Goal: Task Accomplishment & Management: Manage account settings

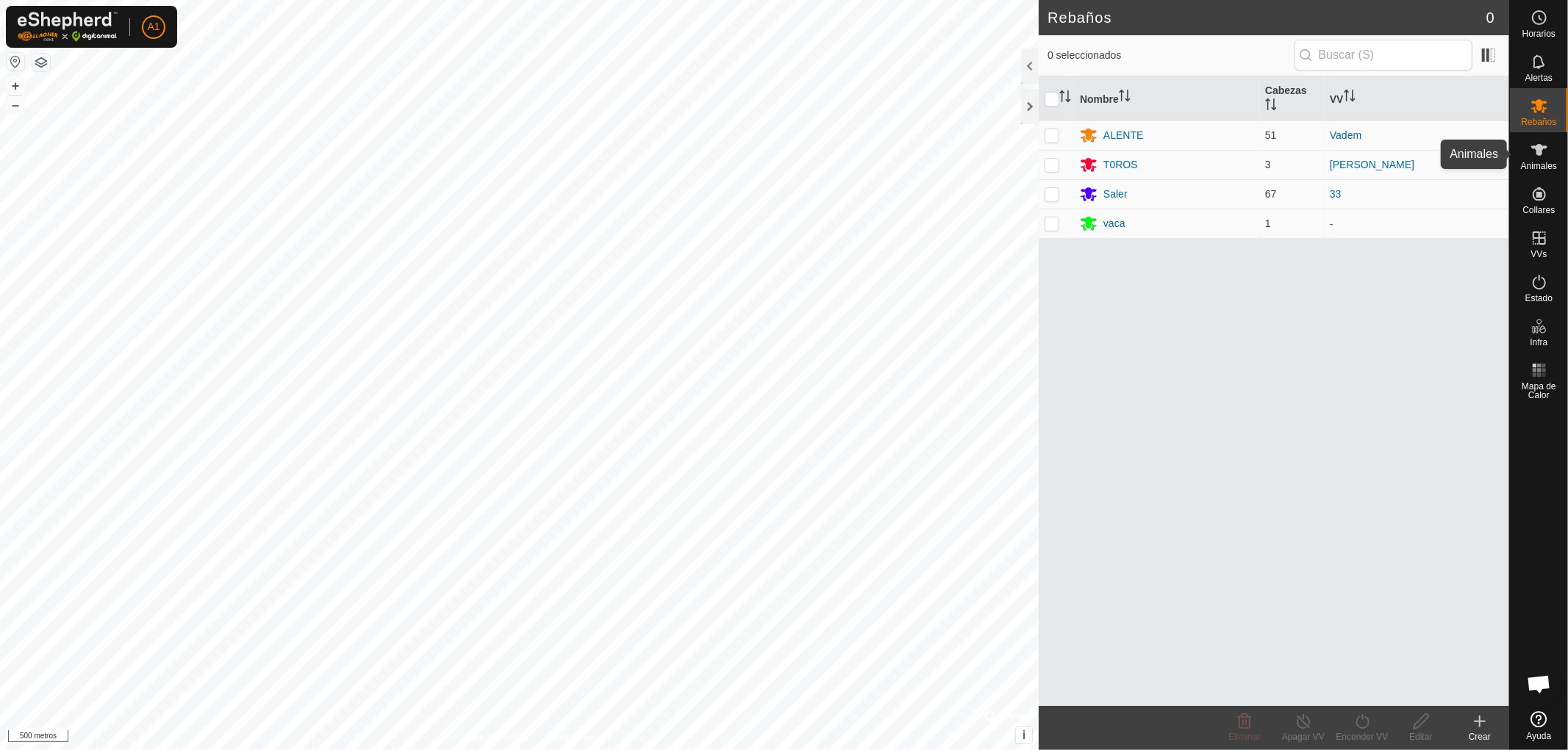
click at [1534, 167] on font "Animales" at bounding box center [1539, 167] width 36 height 11
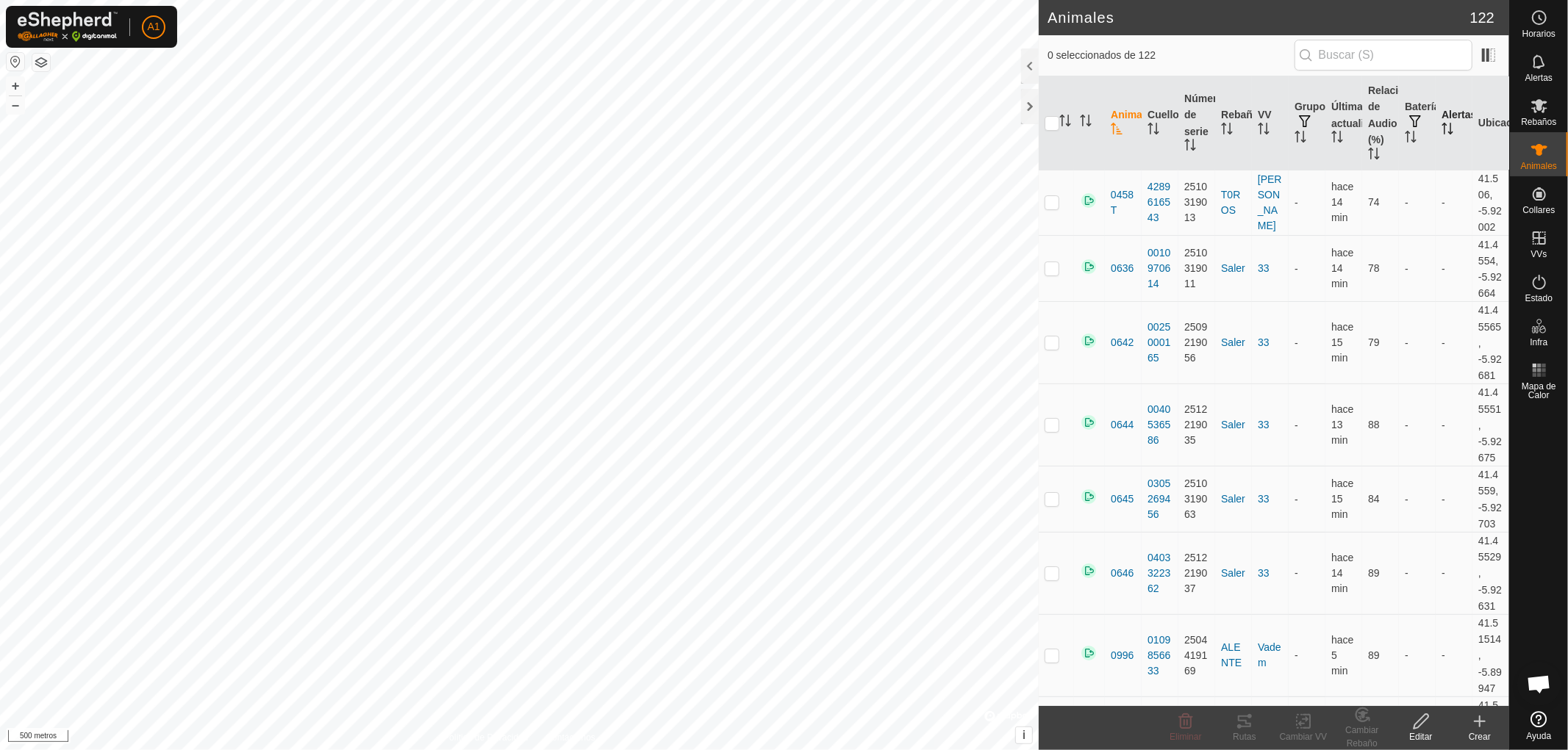
click at [1443, 118] on font "Alertas" at bounding box center [1458, 114] width 35 height 12
click at [1441, 133] on icon "Activar para ordenar" at bounding box center [1446, 128] width 11 height 12
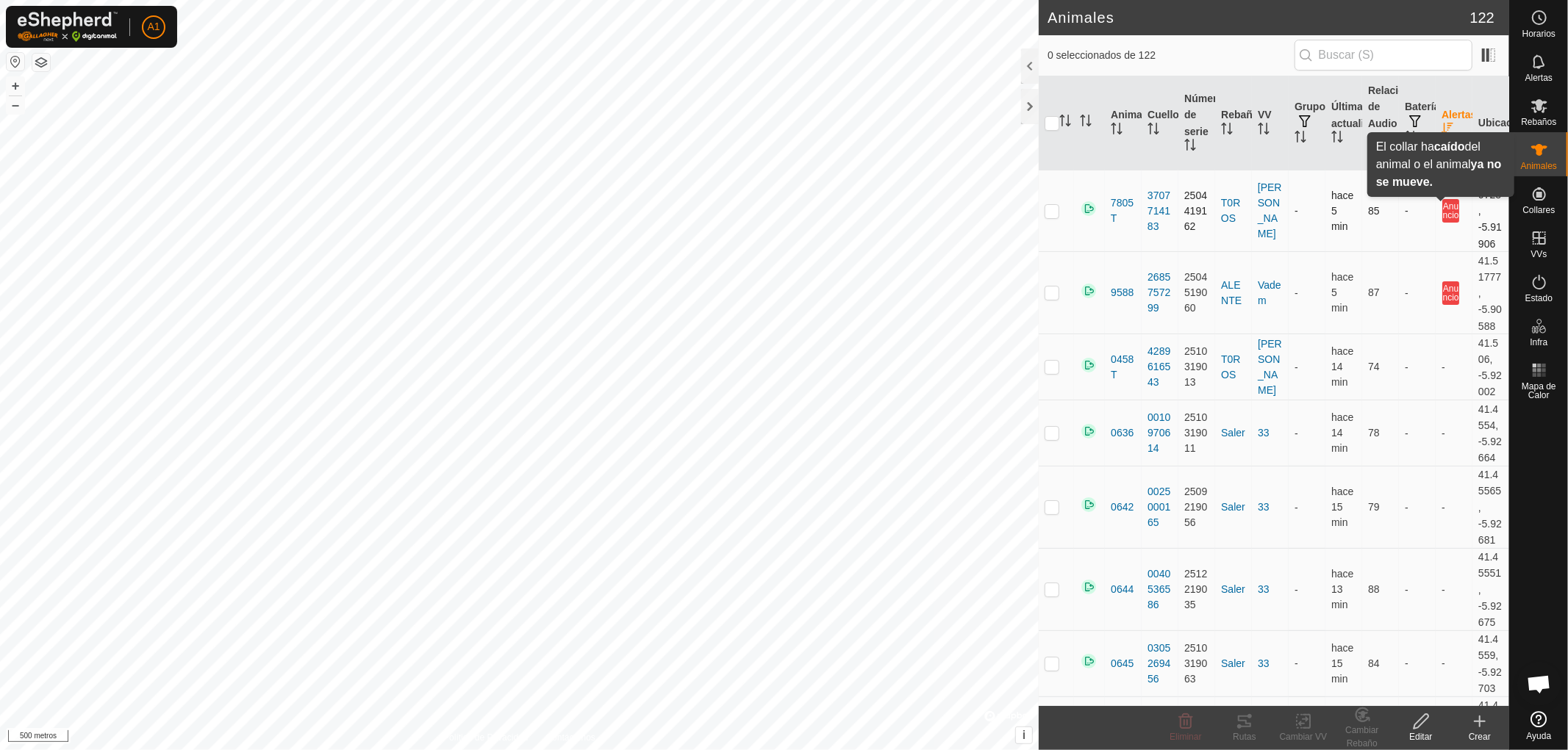
click at [1443, 208] on font "Anuncio" at bounding box center [1451, 211] width 16 height 20
click at [1047, 206] on p-checkbox at bounding box center [1052, 210] width 15 height 12
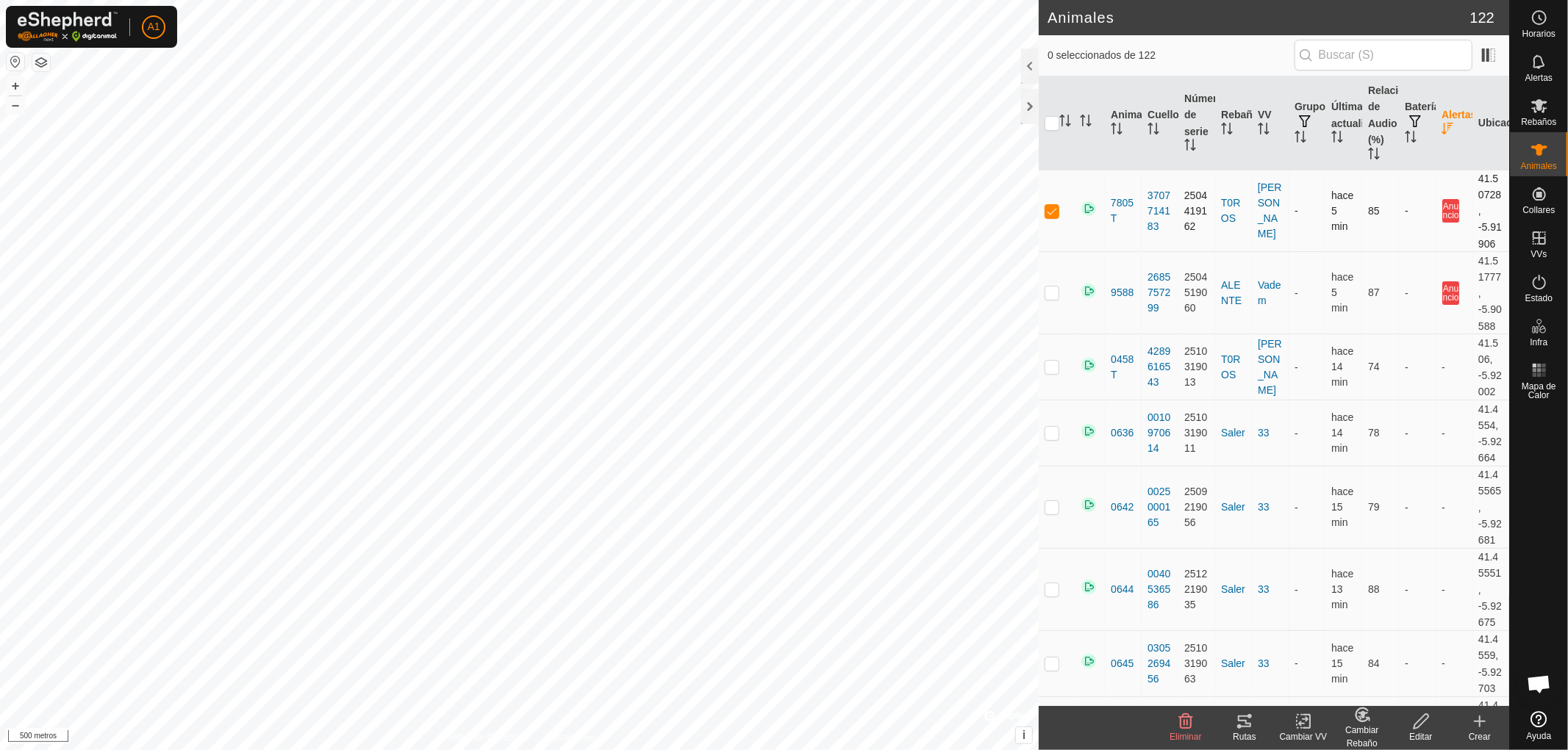
click at [1047, 206] on p-checkbox at bounding box center [1052, 210] width 15 height 12
checkbox input "false"
click at [1053, 290] on p-checkbox at bounding box center [1052, 292] width 15 height 12
drag, startPoint x: 1047, startPoint y: 281, endPoint x: 1372, endPoint y: 282, distance: 325.0
click at [1048, 286] on p-checkbox at bounding box center [1052, 292] width 15 height 12
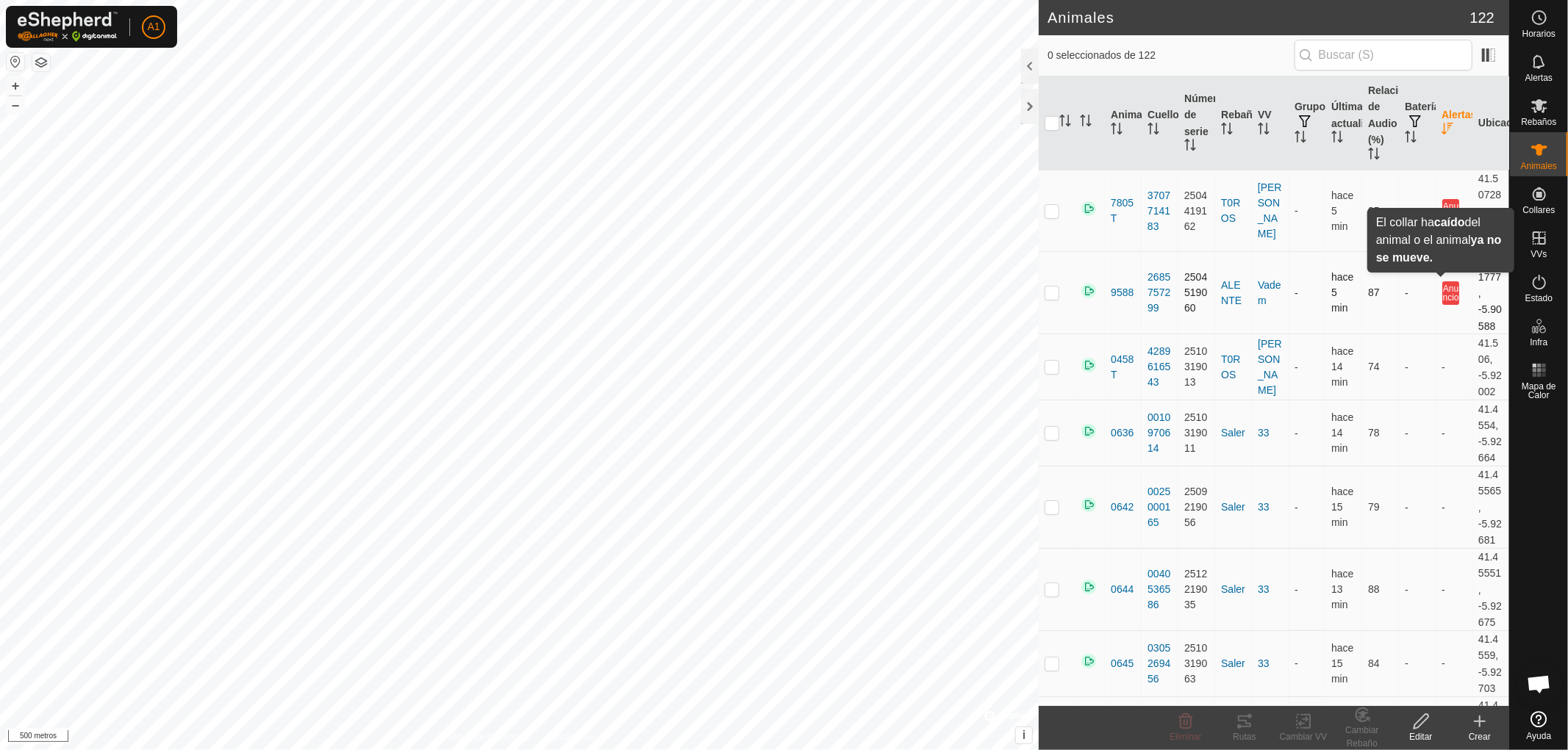
click at [1443, 284] on font "Anuncio" at bounding box center [1451, 293] width 16 height 20
click at [1048, 286] on p-checkbox at bounding box center [1052, 292] width 15 height 12
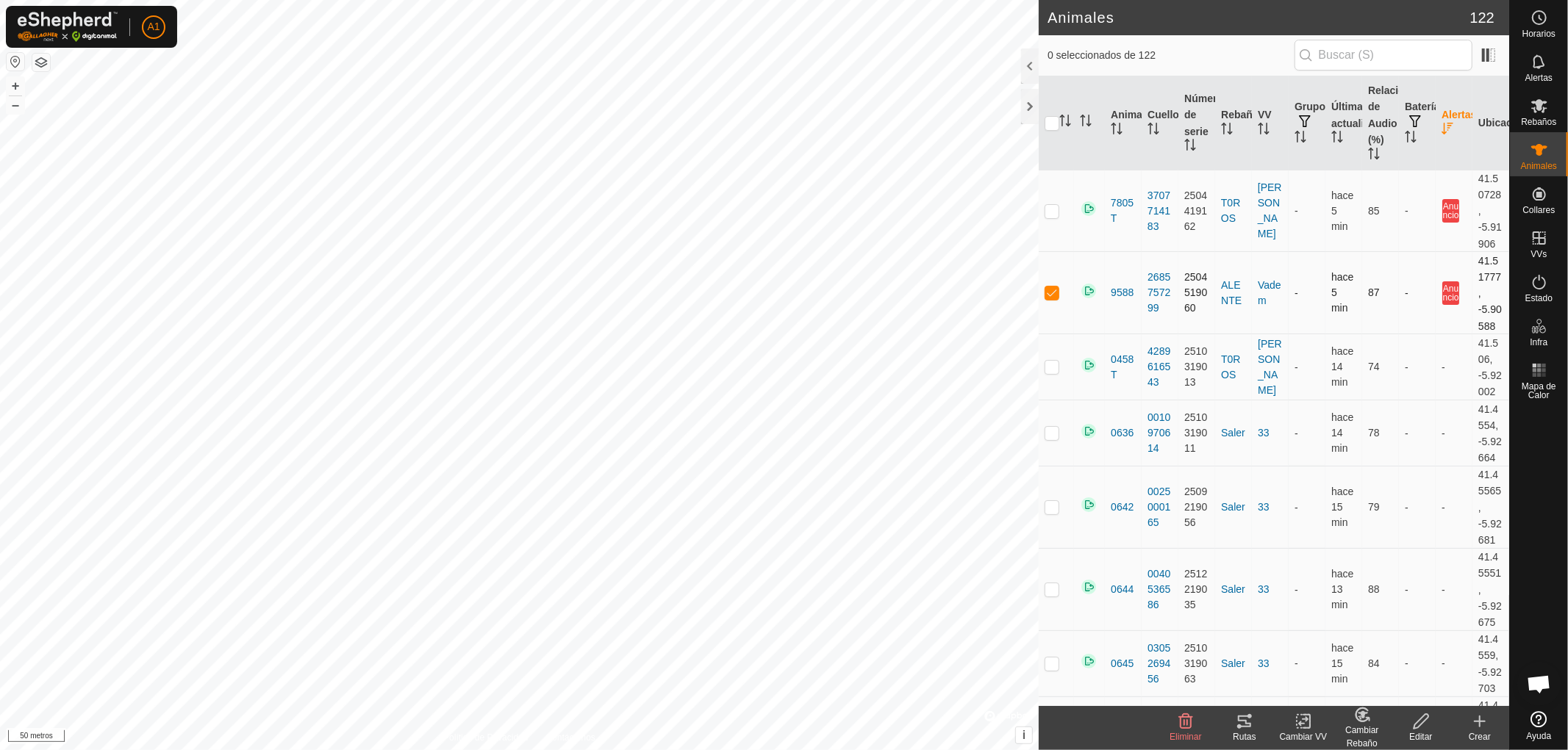
click at [1048, 286] on p-checkbox at bounding box center [1052, 292] width 15 height 12
checkbox input "false"
click at [1047, 205] on p-checkbox at bounding box center [1052, 210] width 15 height 12
click at [1048, 205] on p-checkbox at bounding box center [1052, 210] width 15 height 12
checkbox input "false"
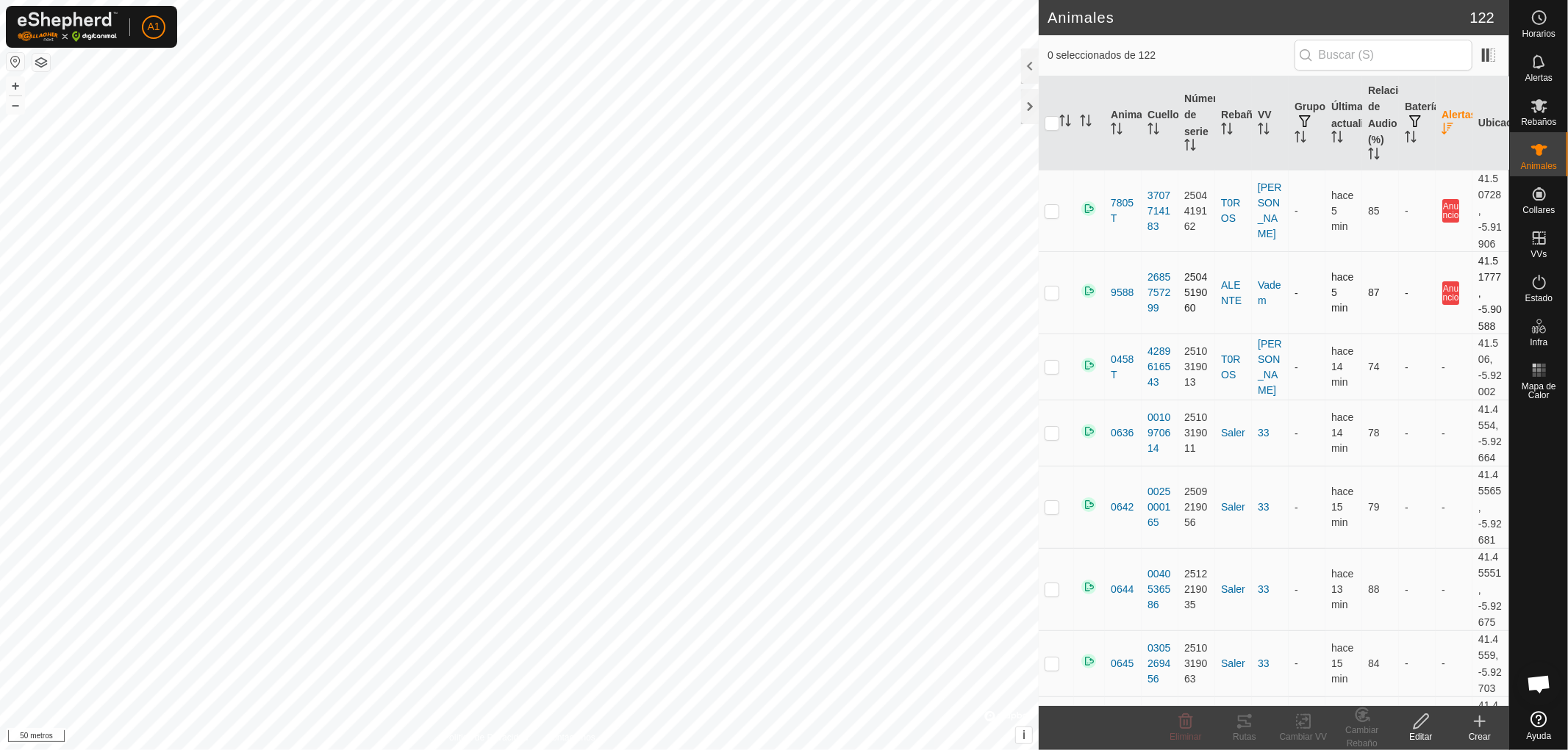
click at [1051, 286] on p-checkbox at bounding box center [1052, 292] width 15 height 12
click at [1053, 289] on p-checkbox at bounding box center [1052, 292] width 15 height 12
checkbox input "false"
click at [1050, 207] on p-checkbox at bounding box center [1052, 210] width 15 height 12
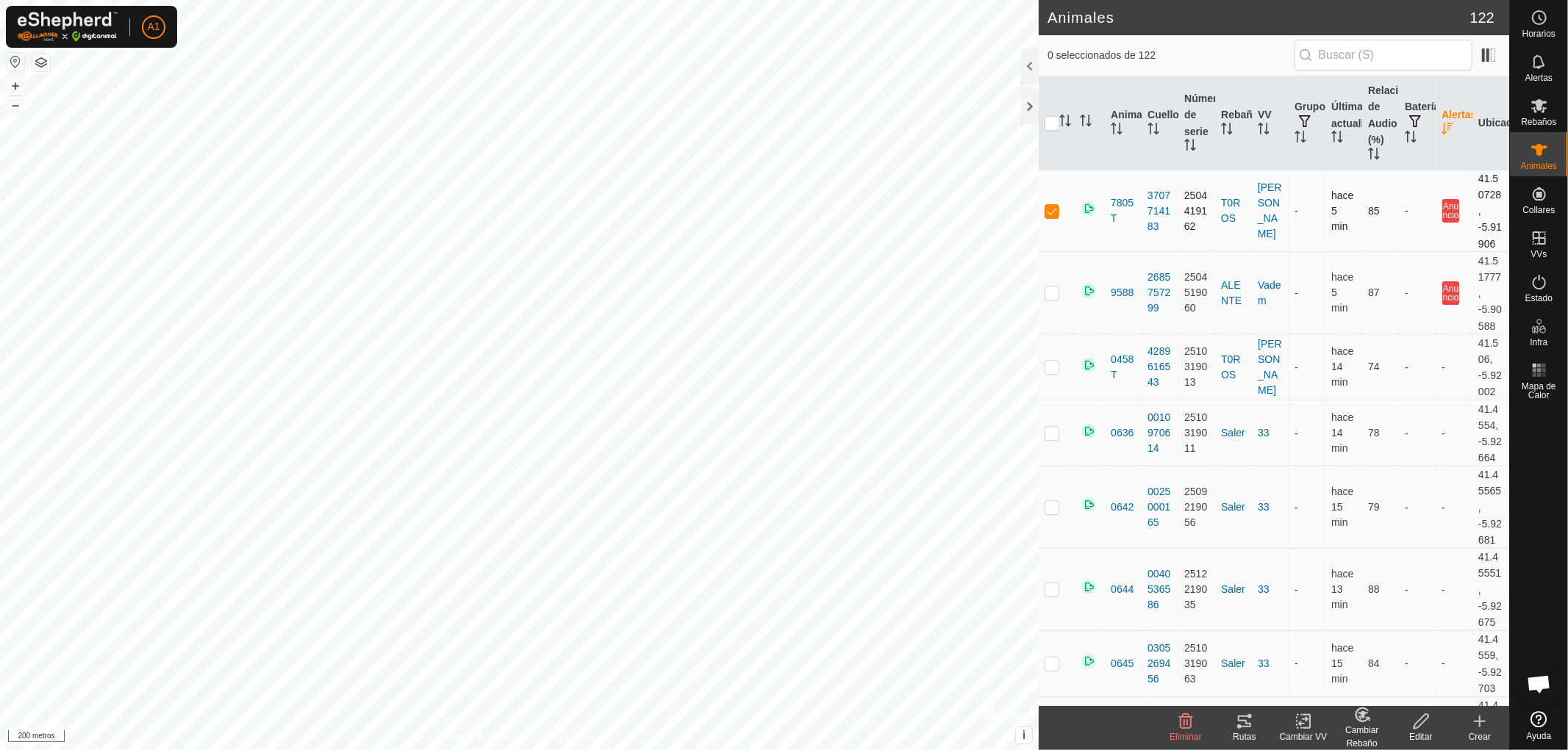
checkbox input "false"
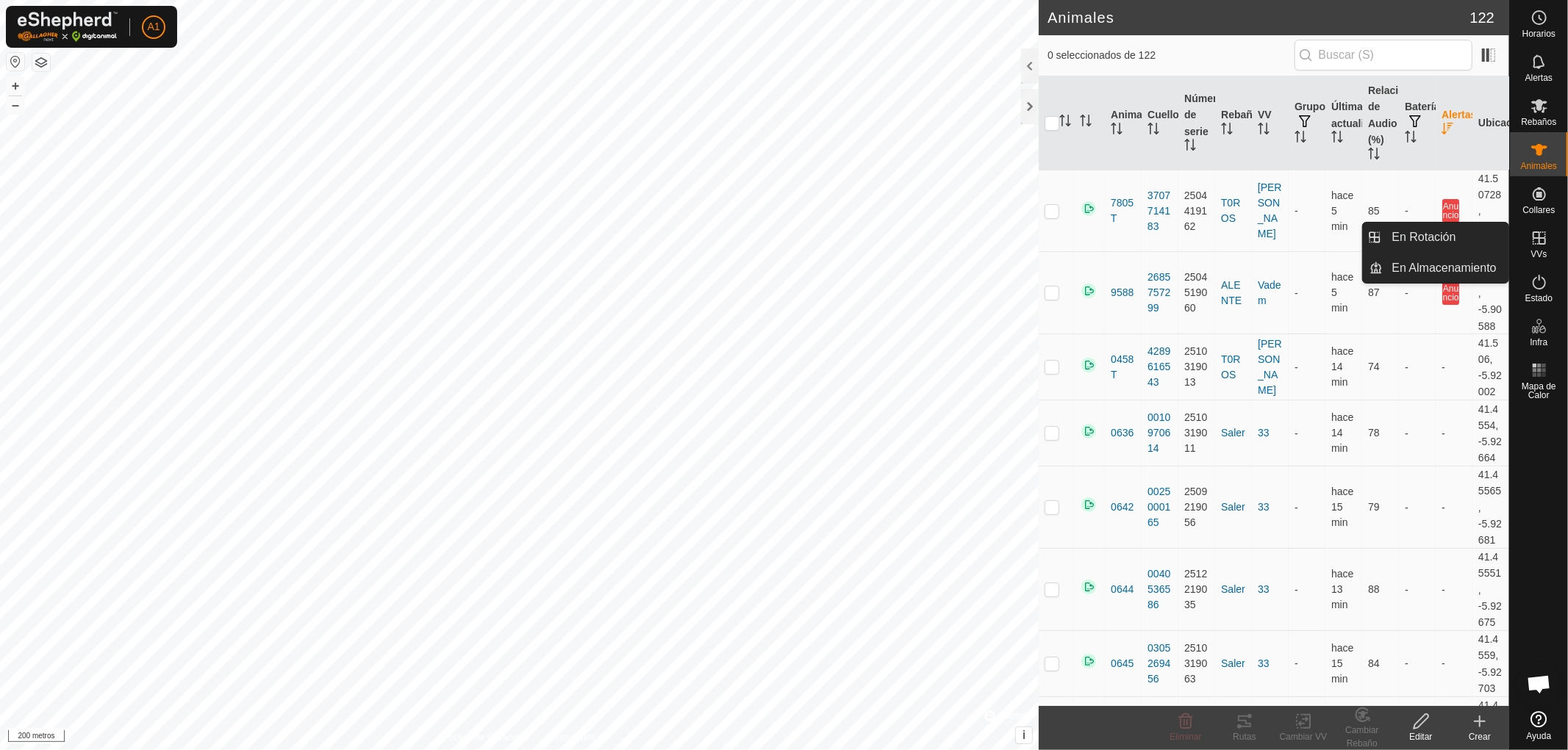
click at [1540, 239] on icon at bounding box center [1539, 238] width 13 height 13
click at [1424, 237] on link "En rotación" at bounding box center [1446, 237] width 126 height 29
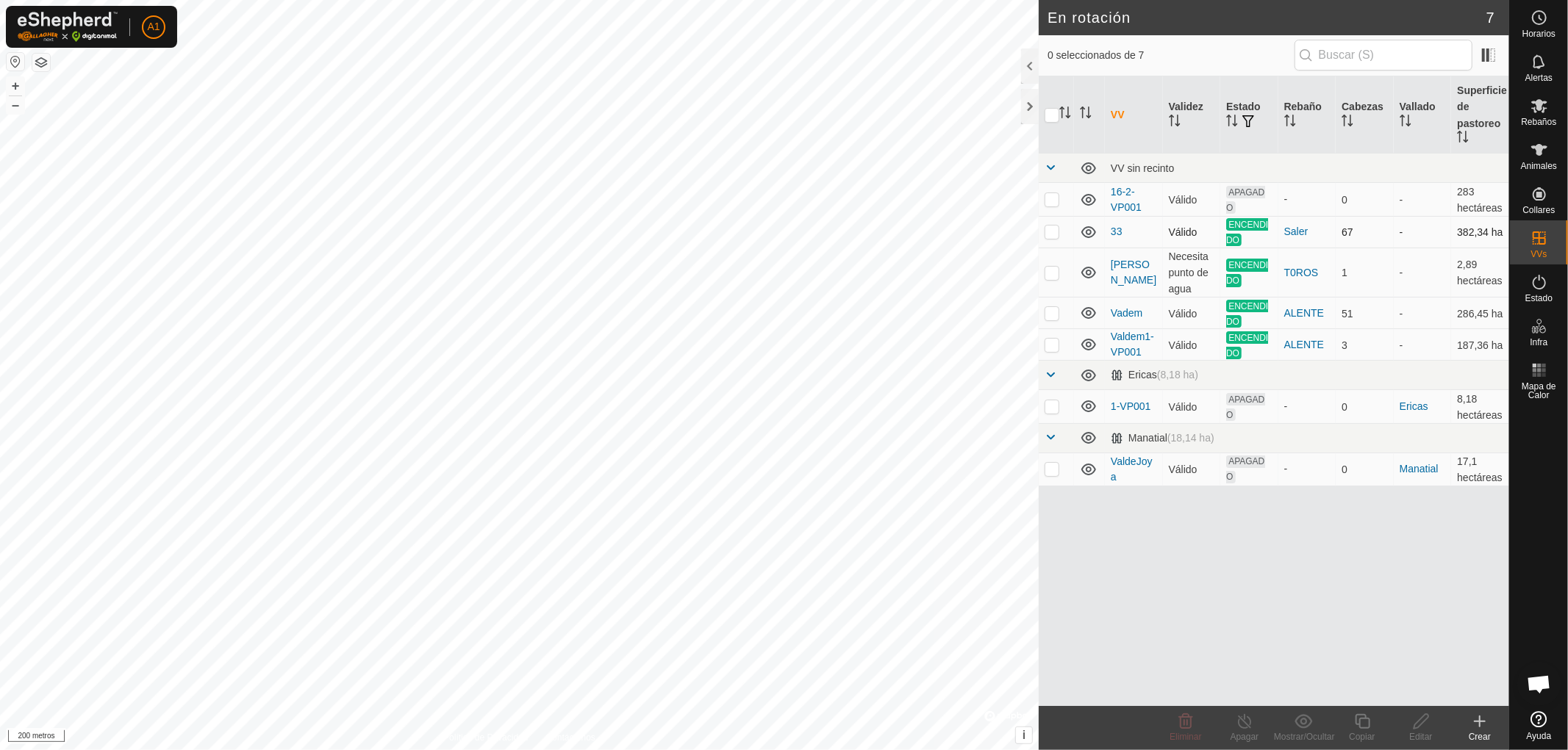
click at [1048, 225] on p-checkbox at bounding box center [1052, 230] width 15 height 12
checkbox input "false"
click at [1053, 272] on p-checkbox at bounding box center [1052, 272] width 15 height 12
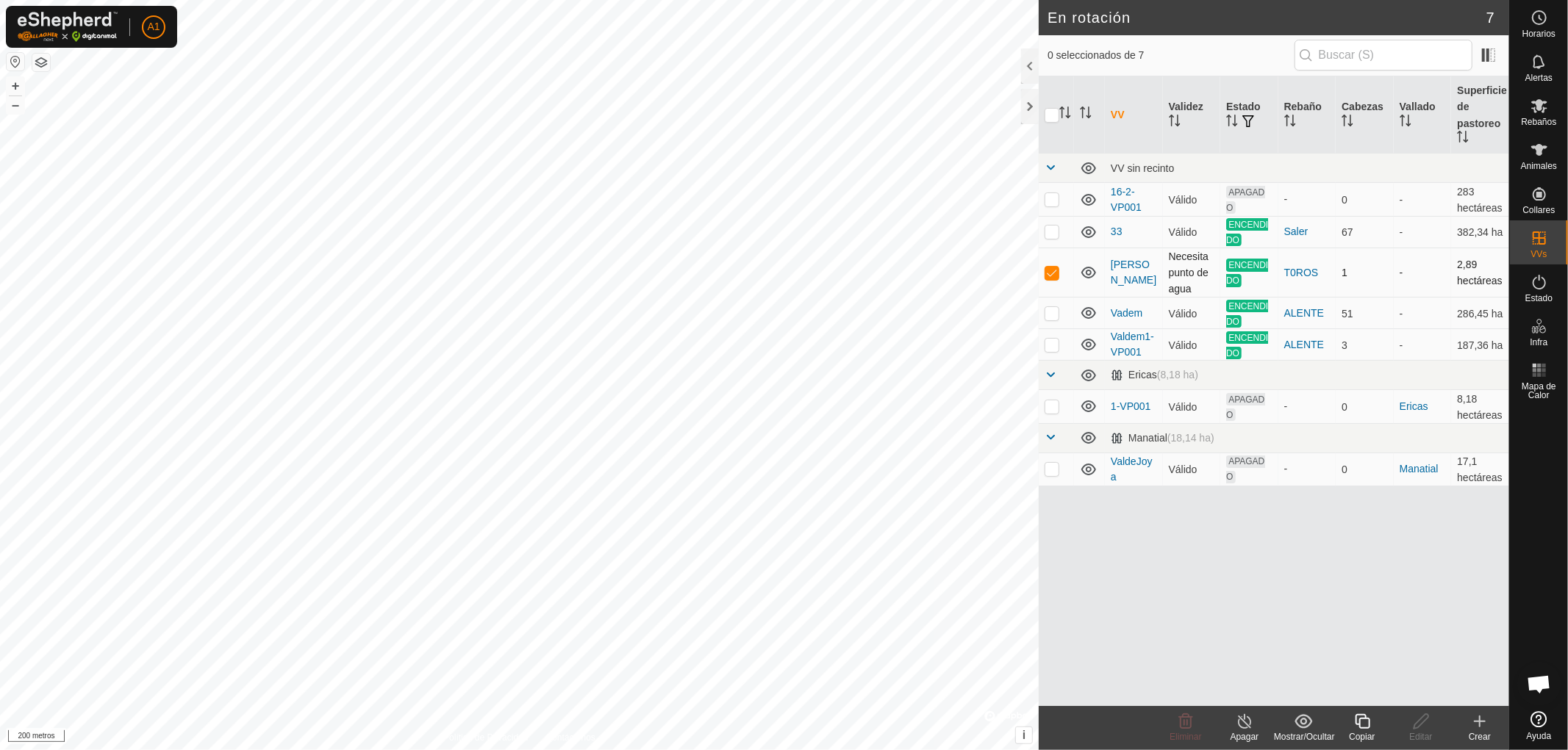
checkbox input "false"
click at [1051, 307] on p-checkbox at bounding box center [1052, 312] width 15 height 12
click at [1050, 307] on p-checkbox at bounding box center [1052, 312] width 15 height 12
checkbox input "false"
click at [1046, 342] on p-checkbox at bounding box center [1052, 344] width 15 height 12
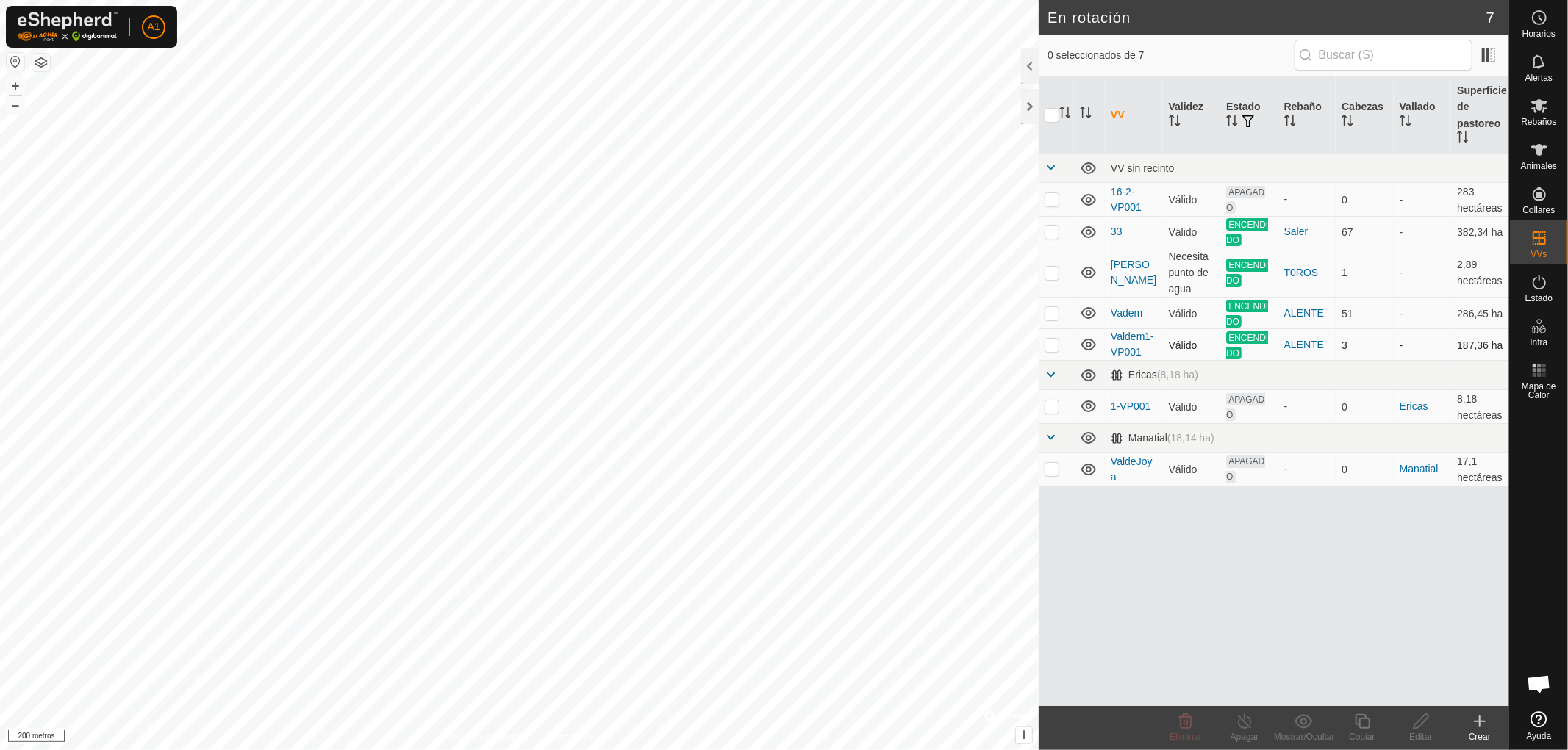
checkbox input "true"
click at [1304, 340] on font "ALENTE" at bounding box center [1304, 344] width 40 height 12
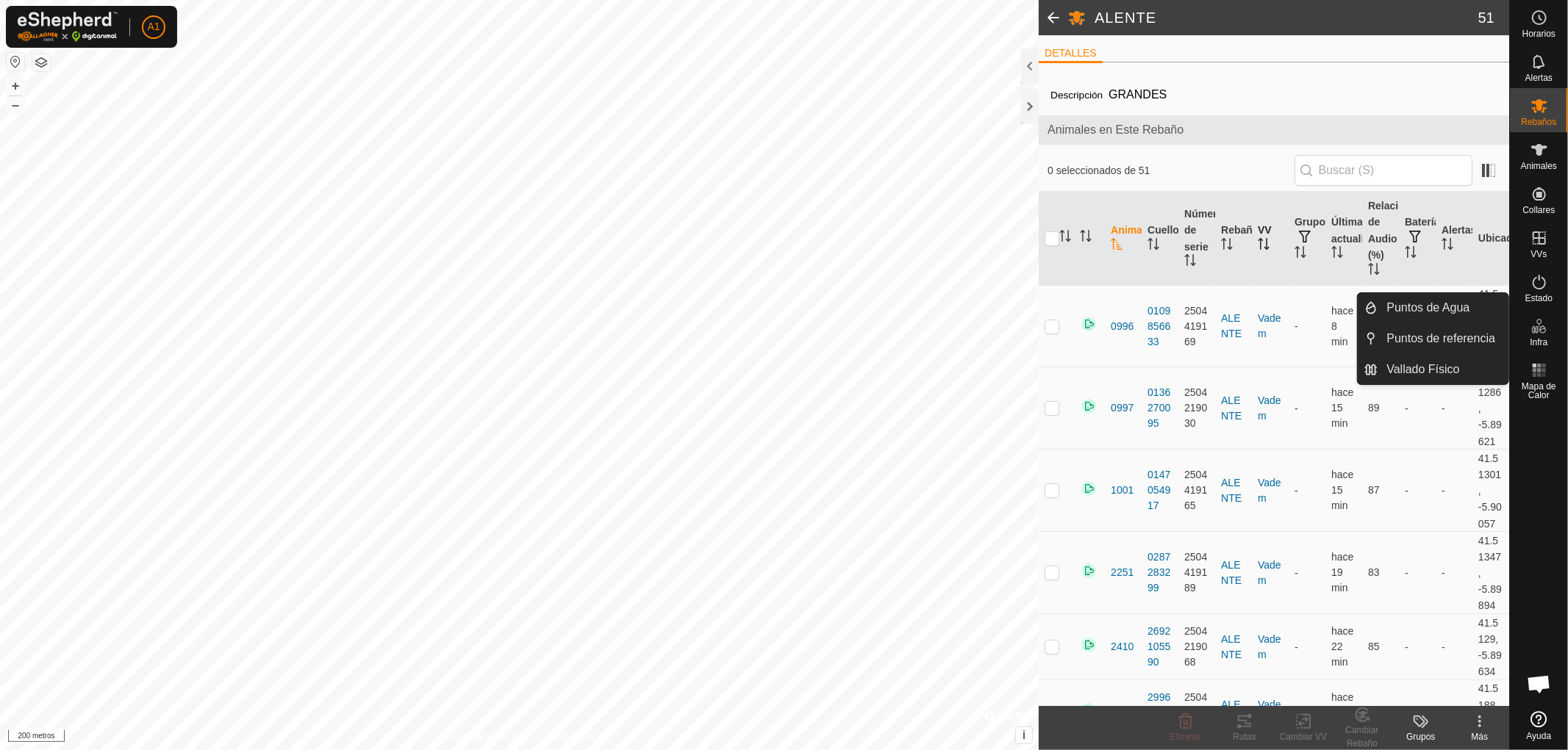
click at [1259, 236] on th "VV" at bounding box center [1270, 238] width 36 height 93
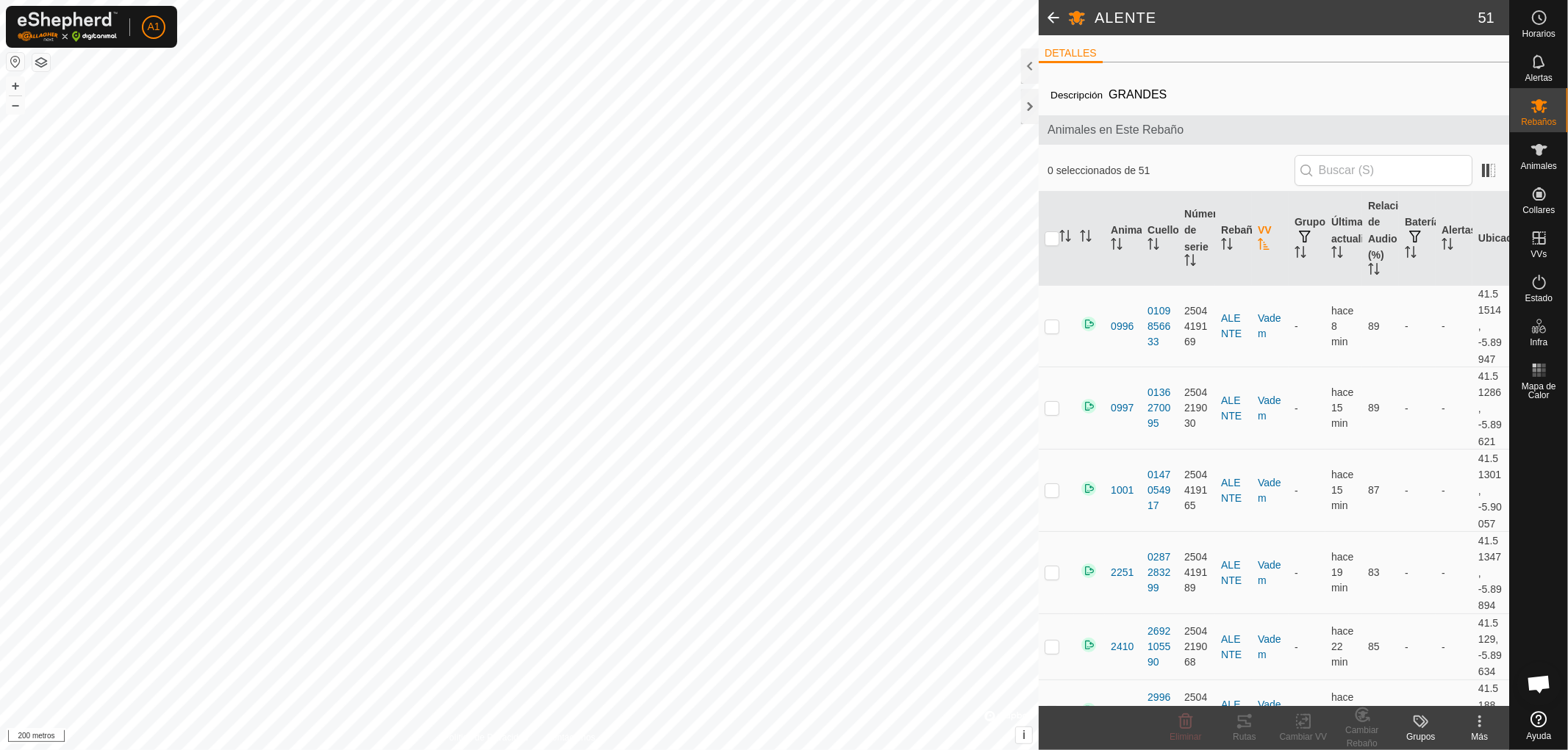
click at [1263, 241] on icon "Activar para ordenar" at bounding box center [1263, 244] width 12 height 12
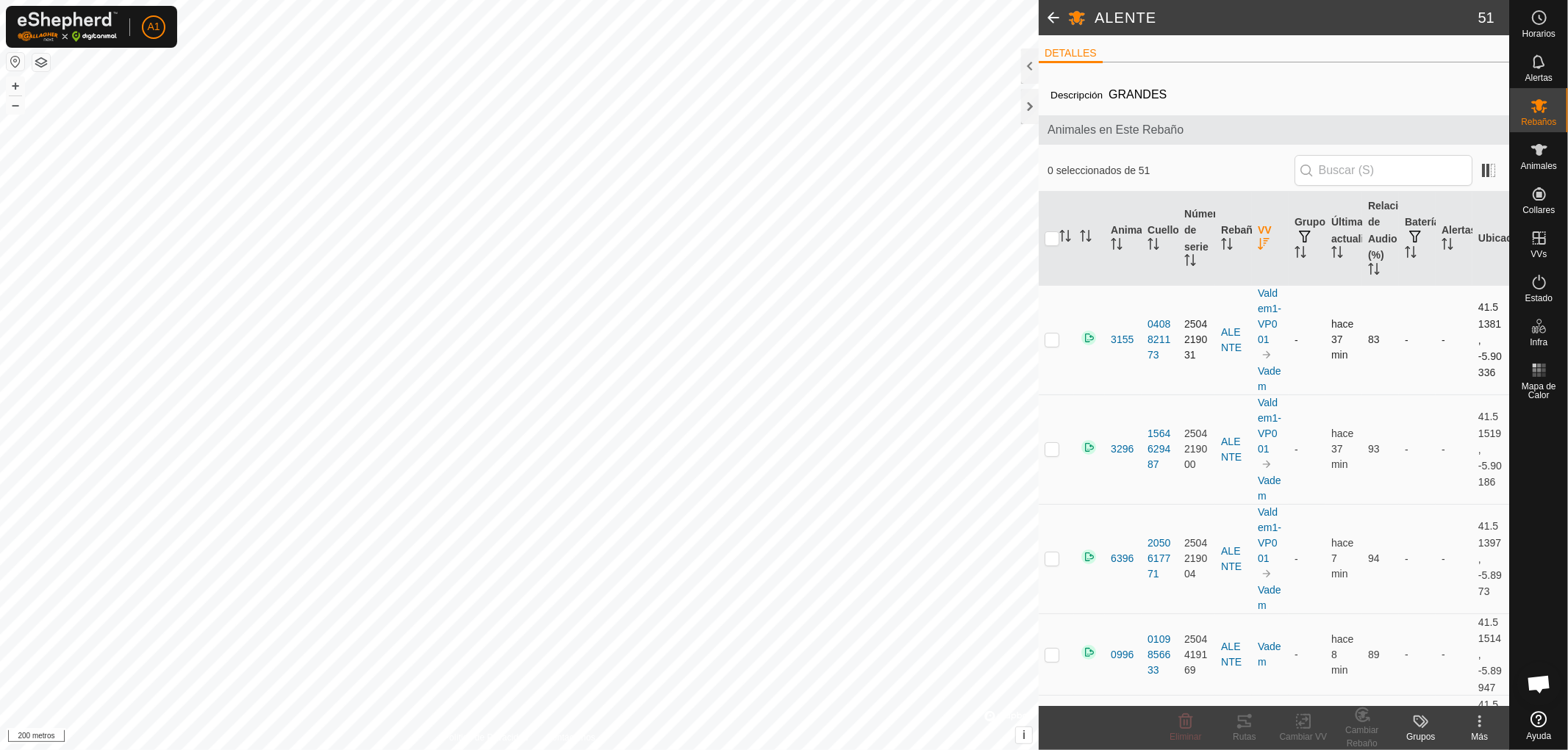
click at [1049, 339] on p-checkbox at bounding box center [1052, 339] width 15 height 12
click at [1053, 333] on p-checkbox at bounding box center [1052, 339] width 15 height 12
checkbox input "false"
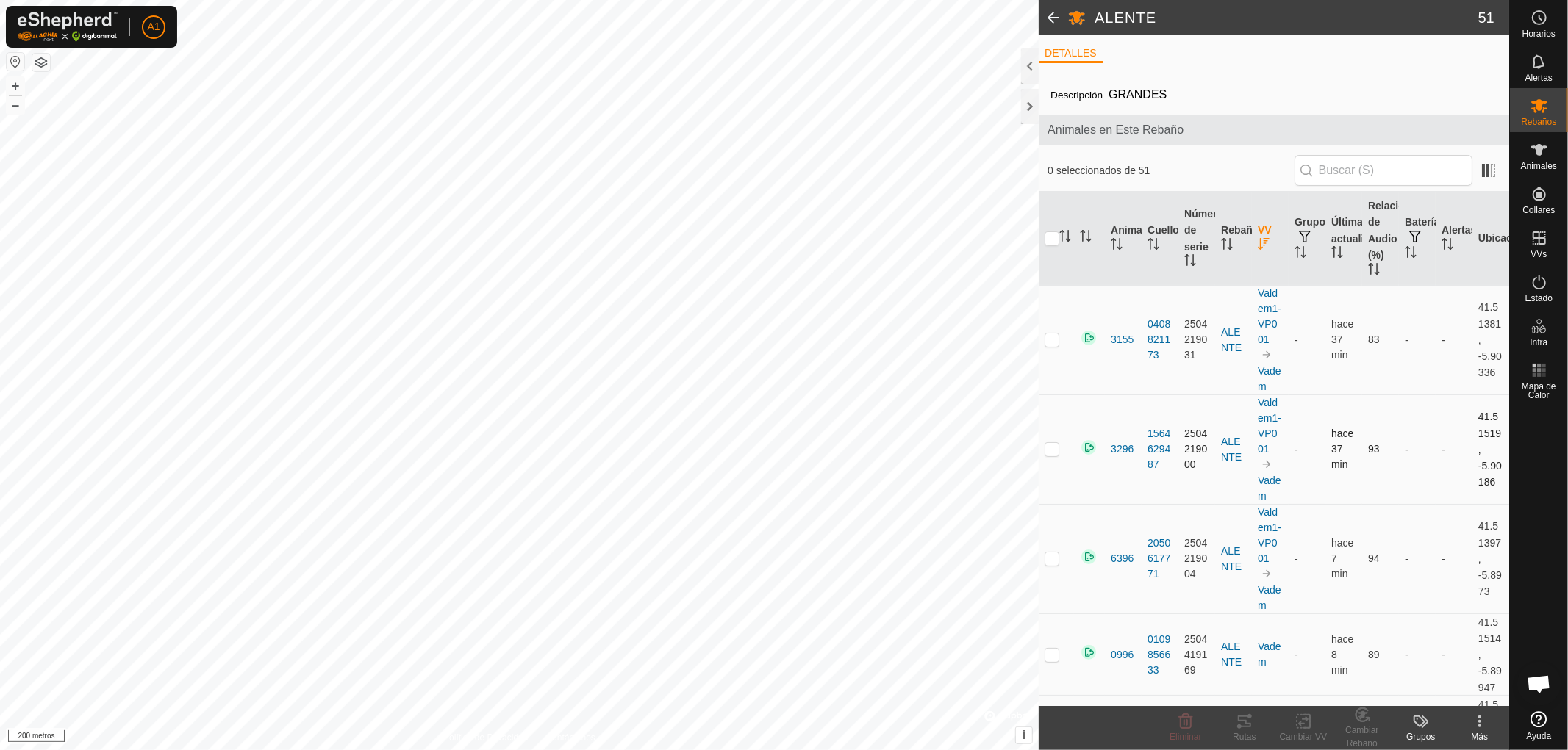
click at [1052, 449] on p-checkbox at bounding box center [1052, 449] width 15 height 12
click at [1050, 449] on p-checkbox at bounding box center [1052, 449] width 15 height 12
checkbox input "false"
click at [1051, 559] on p-checkbox at bounding box center [1052, 558] width 15 height 12
click at [1047, 559] on p-checkbox at bounding box center [1052, 558] width 15 height 12
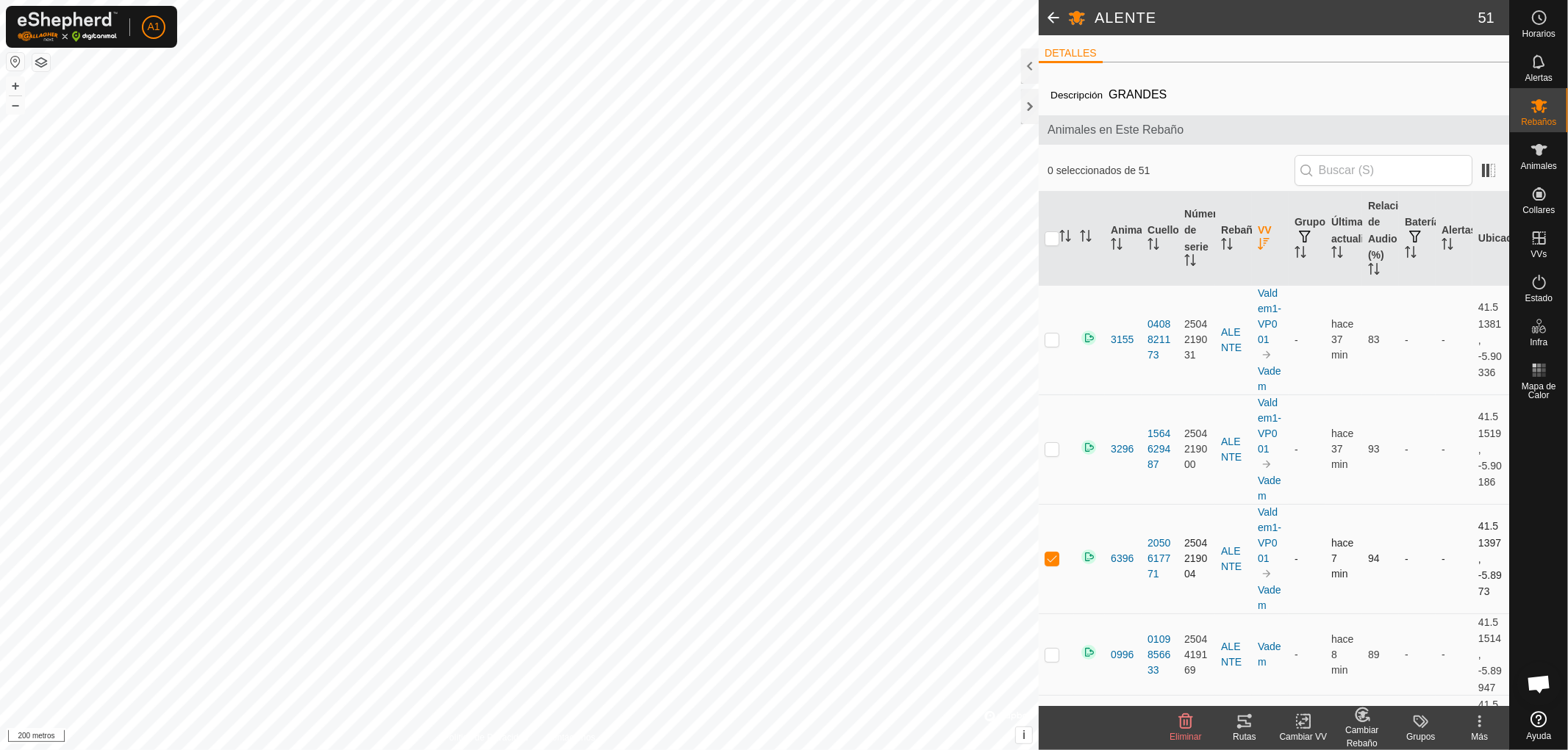
checkbox input "false"
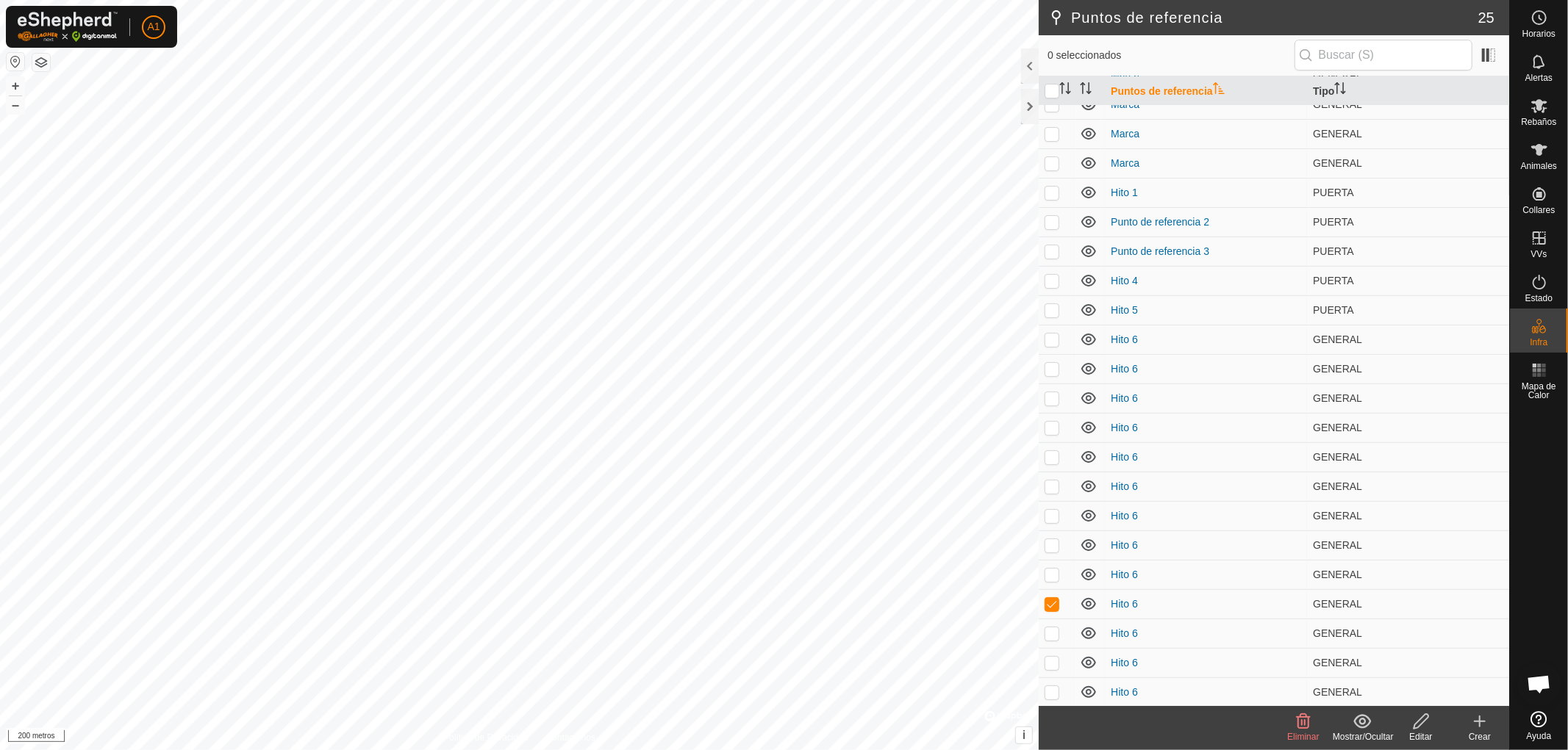
scroll to position [135, 0]
click at [1303, 737] on font "Eliminar" at bounding box center [1303, 738] width 32 height 11
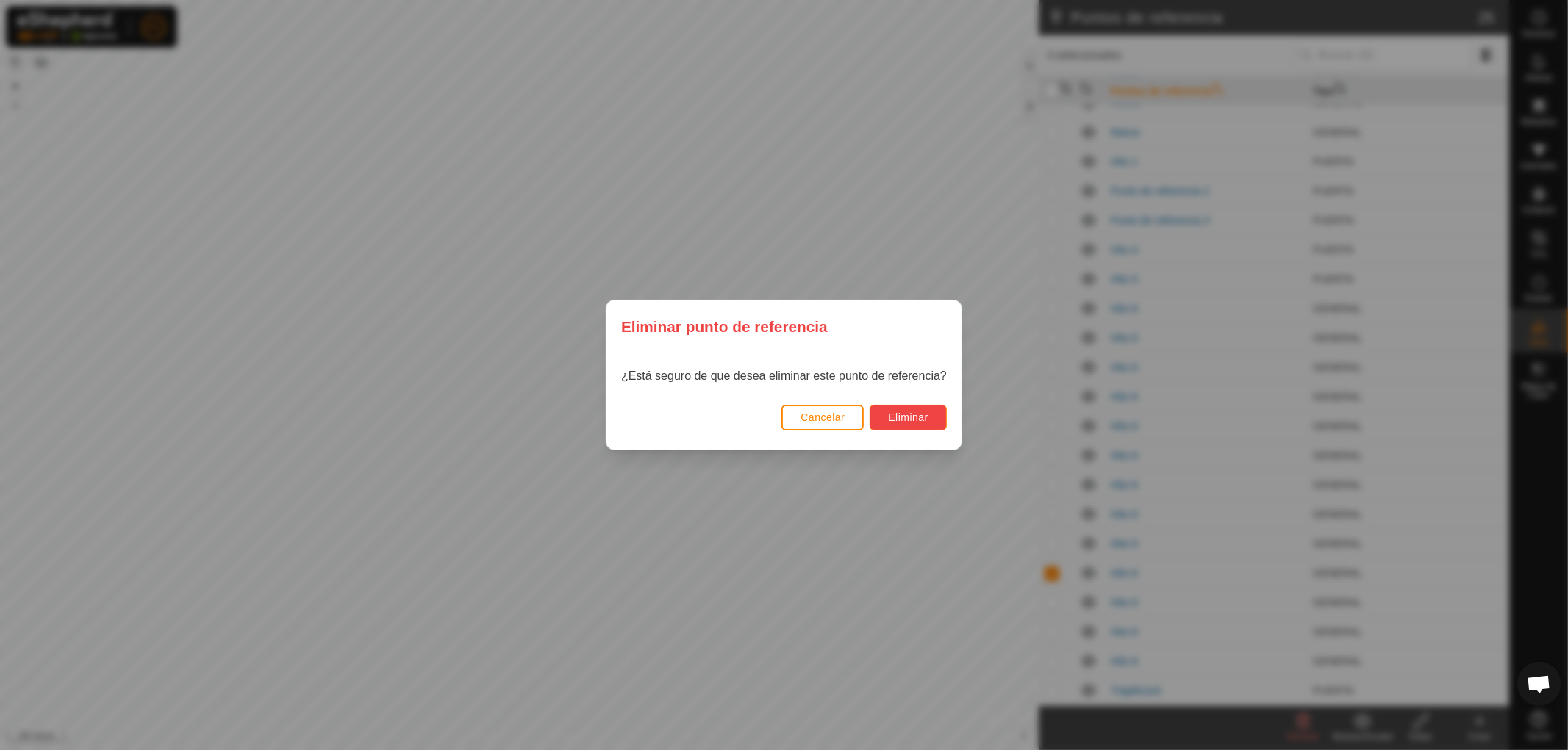
click at [906, 415] on font "Eliminar" at bounding box center [908, 417] width 41 height 12
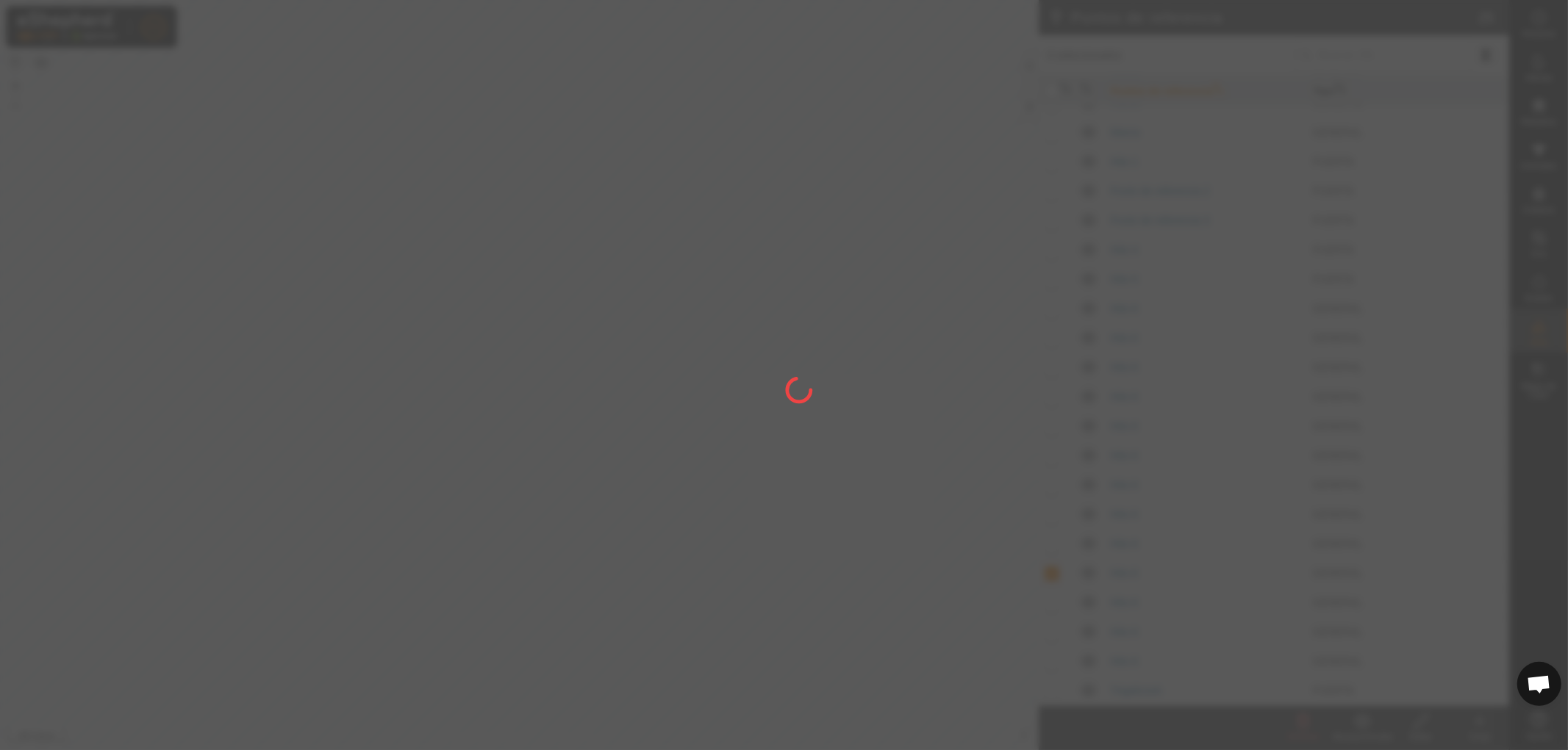
checkbox input "false"
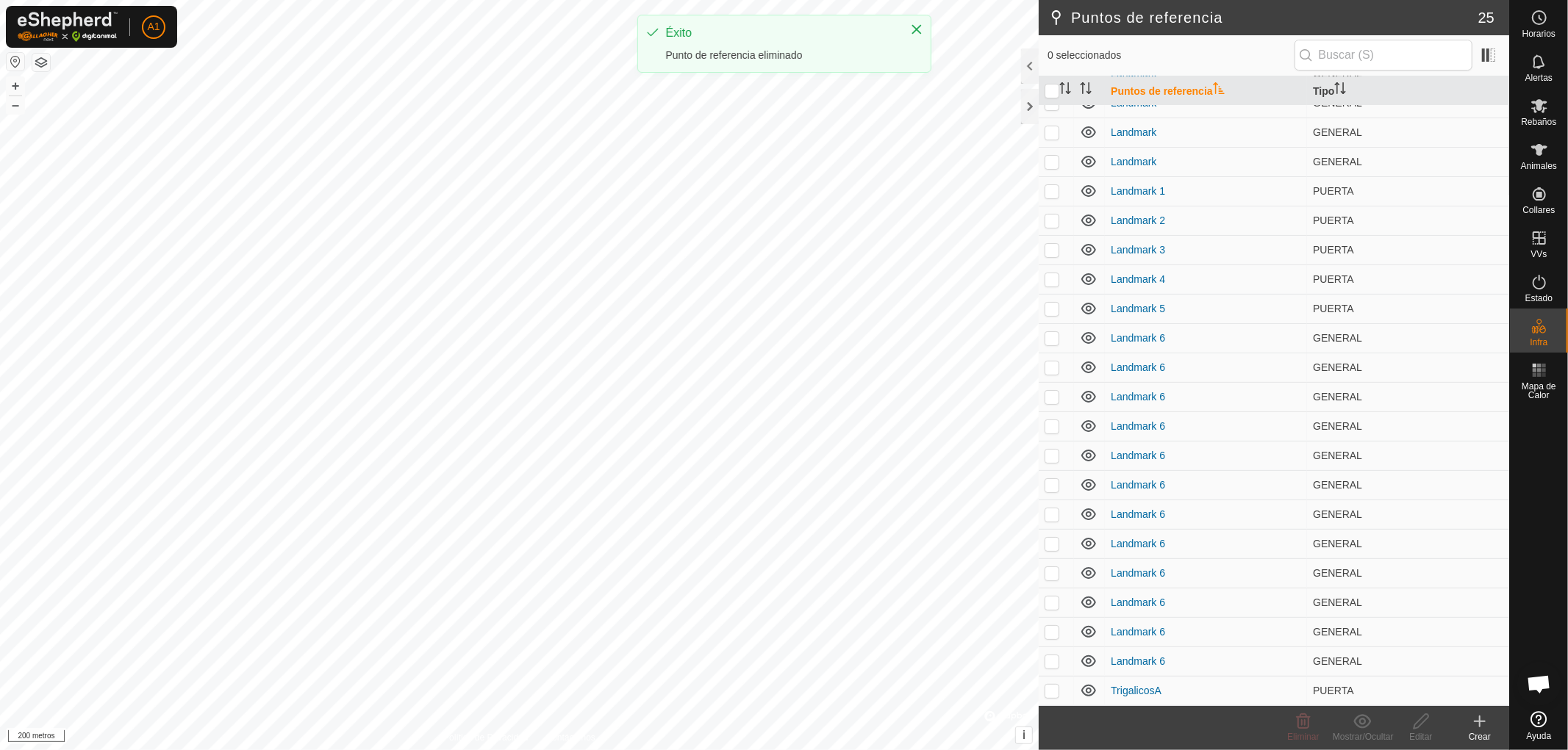
scroll to position [0, 0]
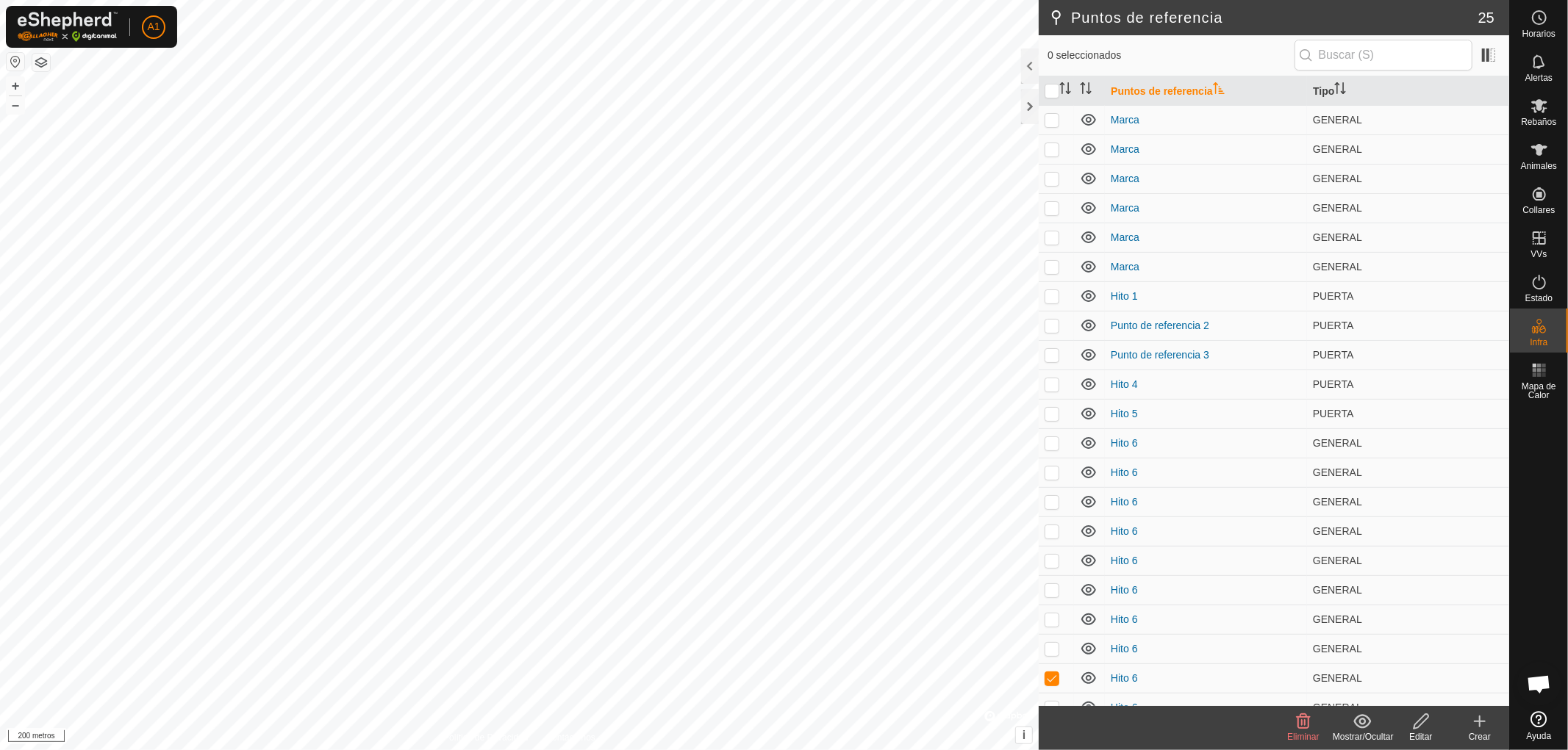
click at [1301, 730] on div "Eliminar" at bounding box center [1303, 729] width 59 height 44
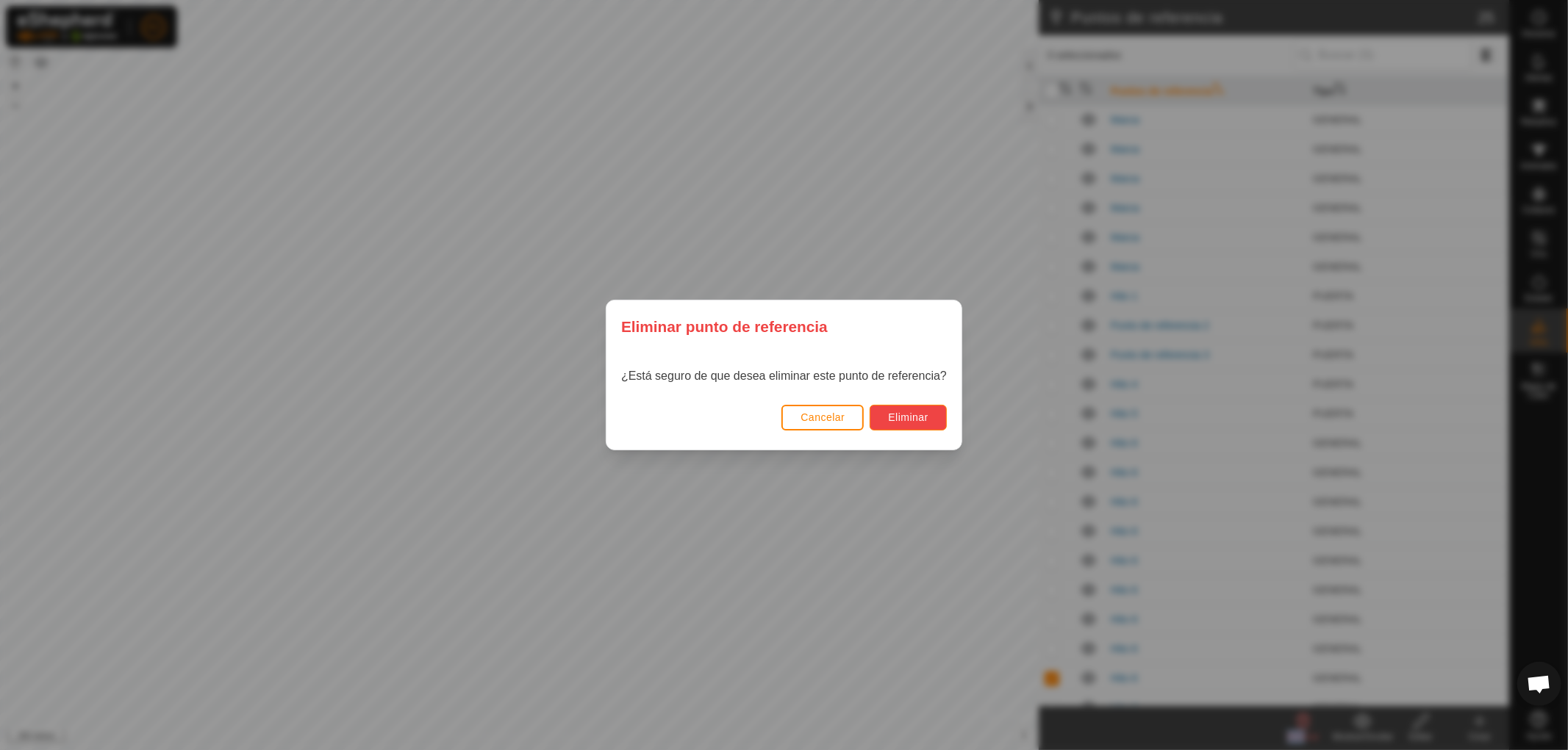
click at [909, 418] on font "Eliminar" at bounding box center [908, 417] width 41 height 12
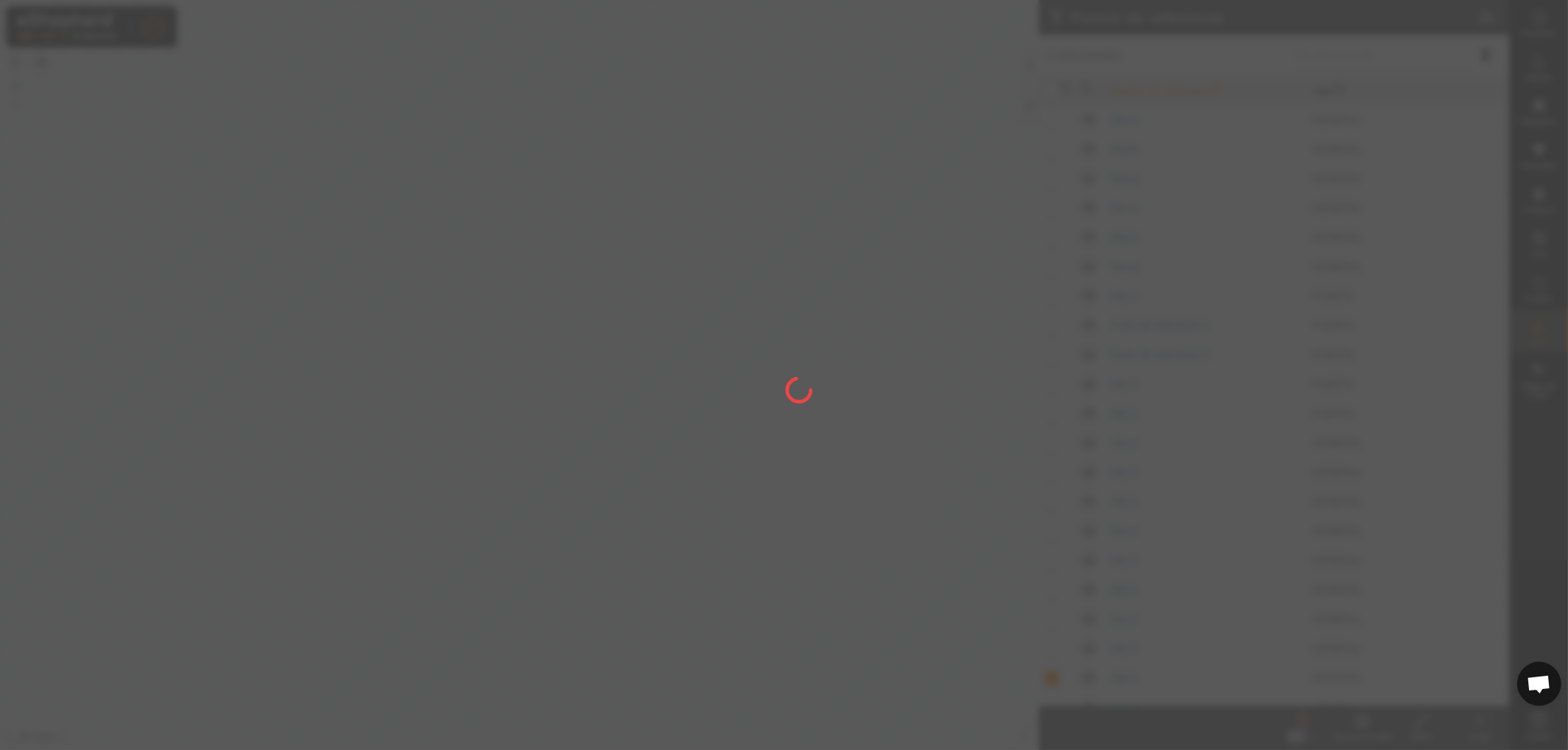
checkbox input "false"
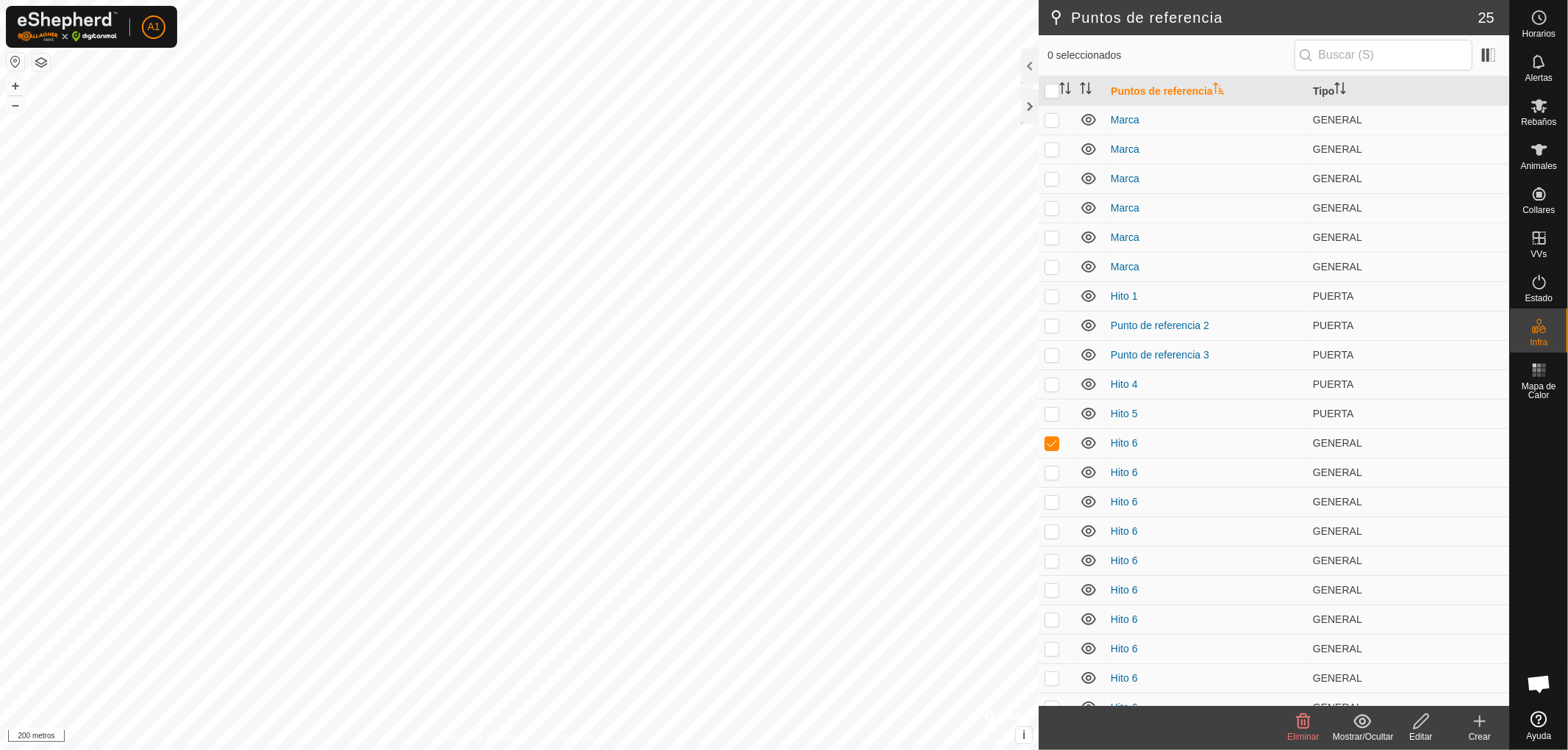
click at [1305, 723] on icon at bounding box center [1304, 722] width 14 height 15
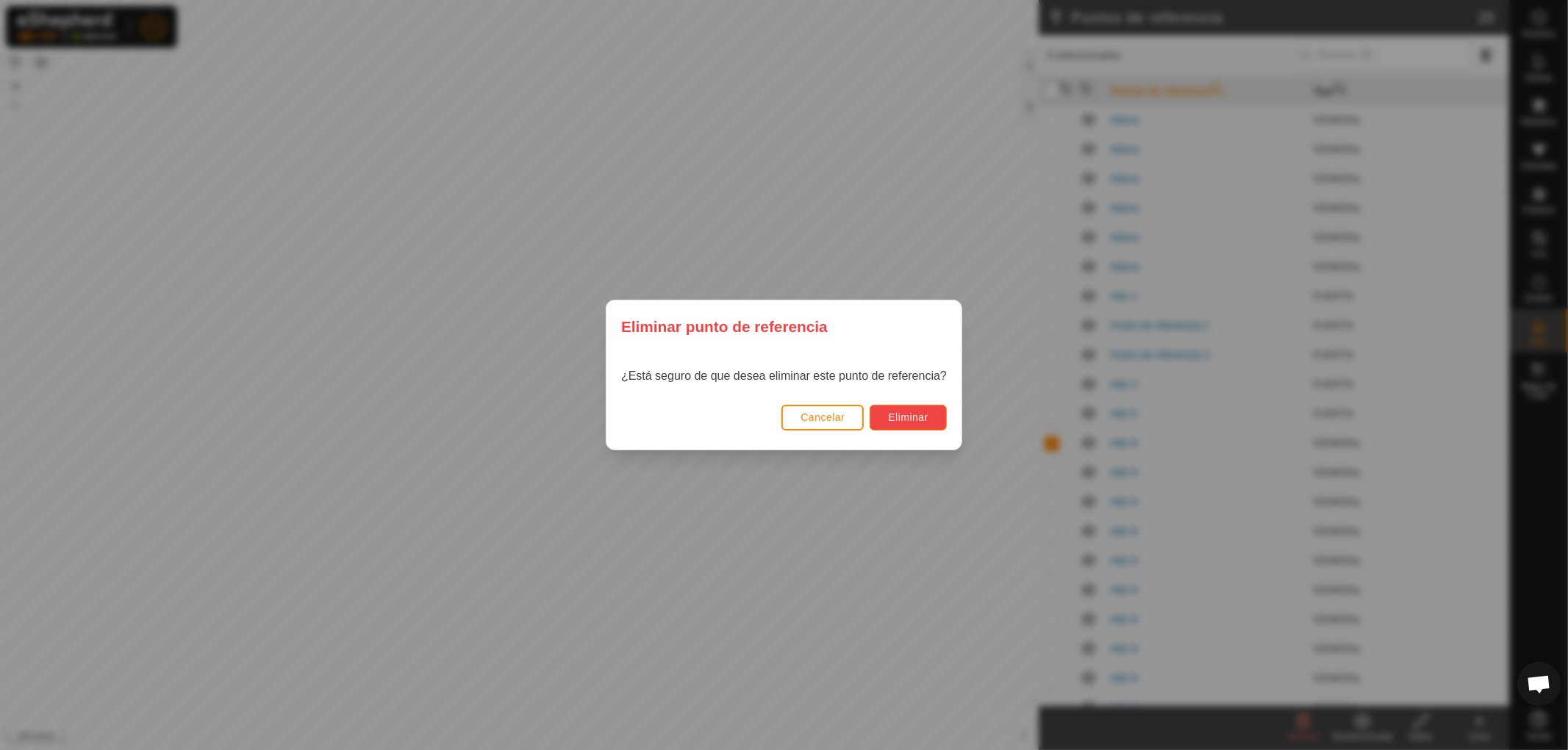
click at [921, 416] on font "Eliminar" at bounding box center [908, 417] width 41 height 12
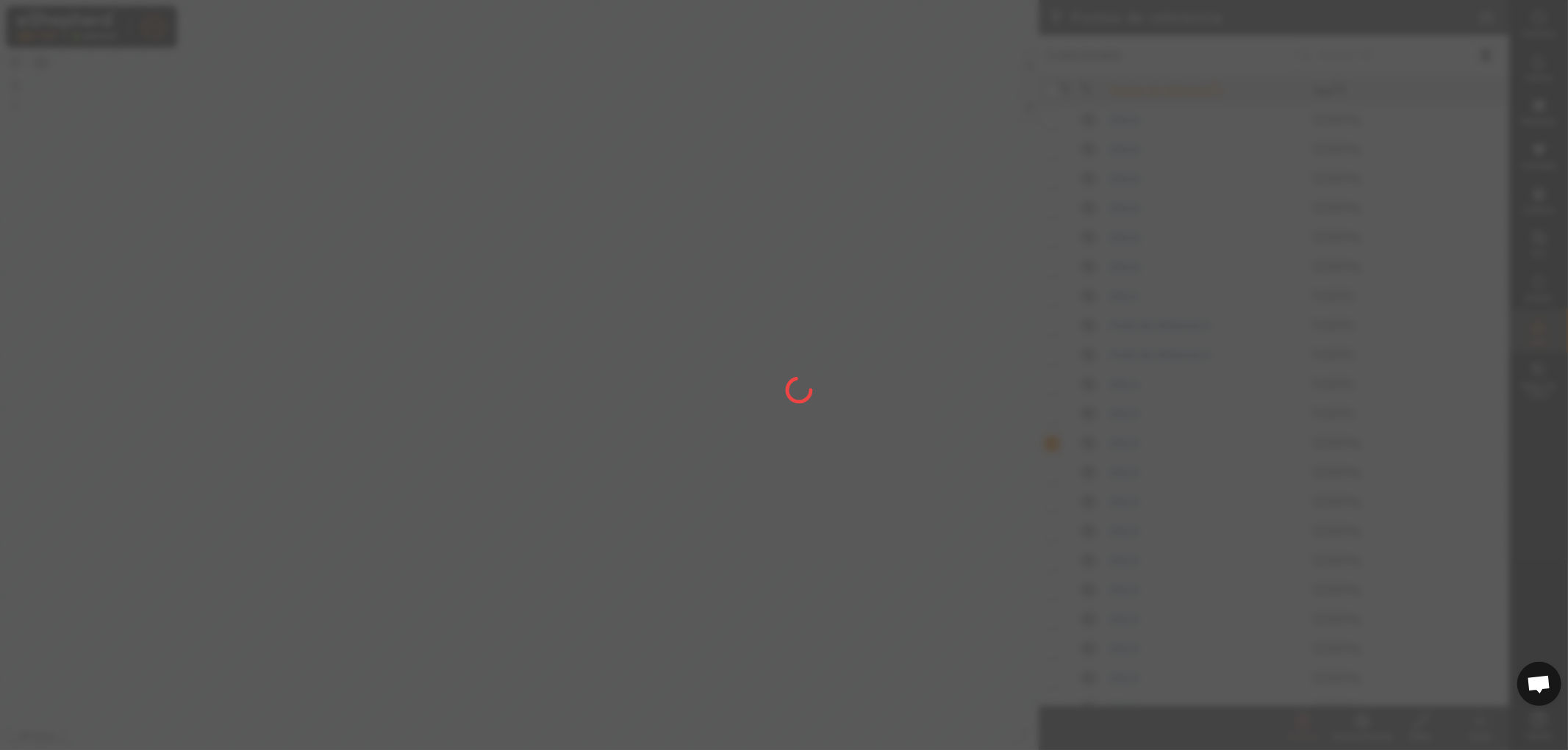
checkbox input "false"
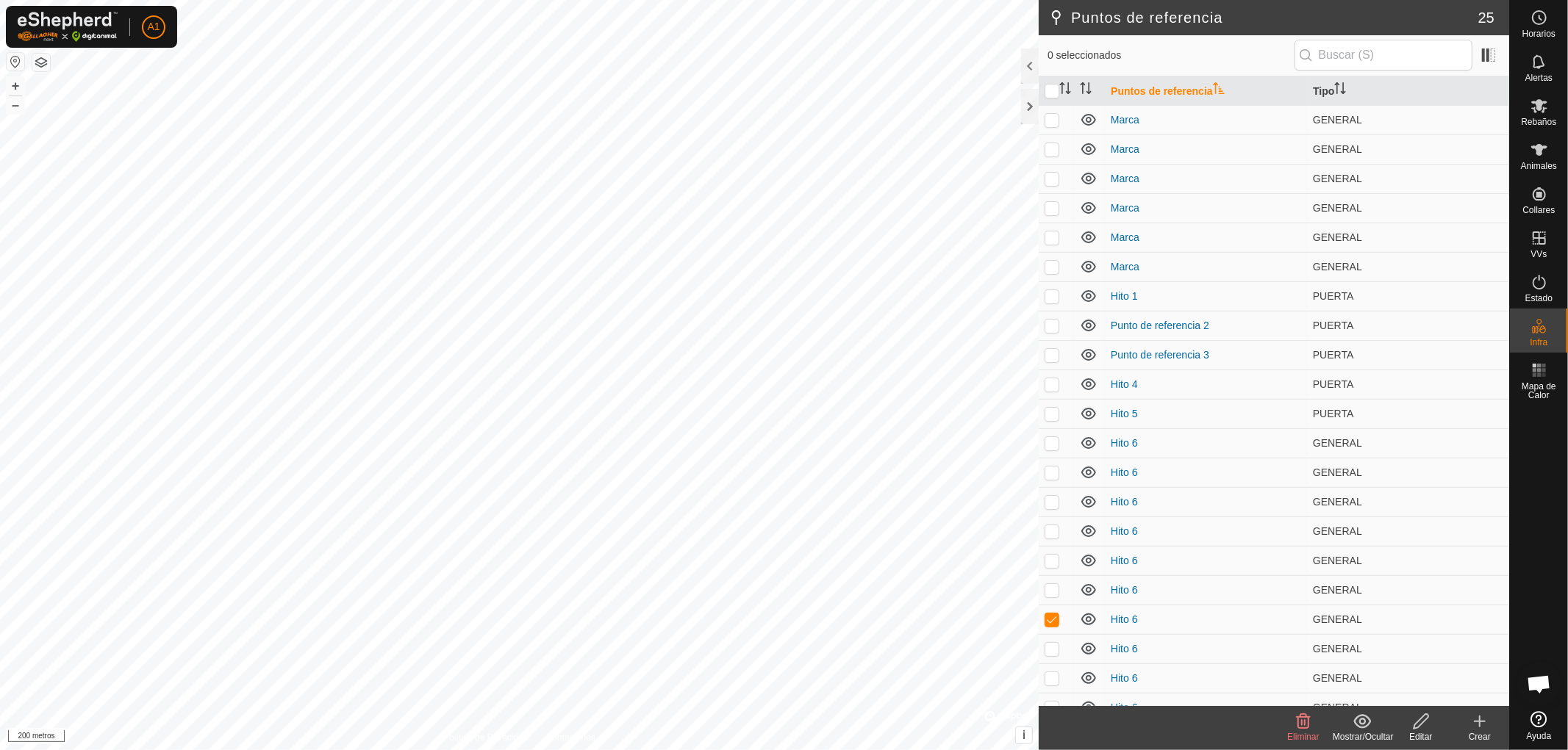
click at [1304, 733] on font "Eliminar" at bounding box center [1303, 738] width 32 height 11
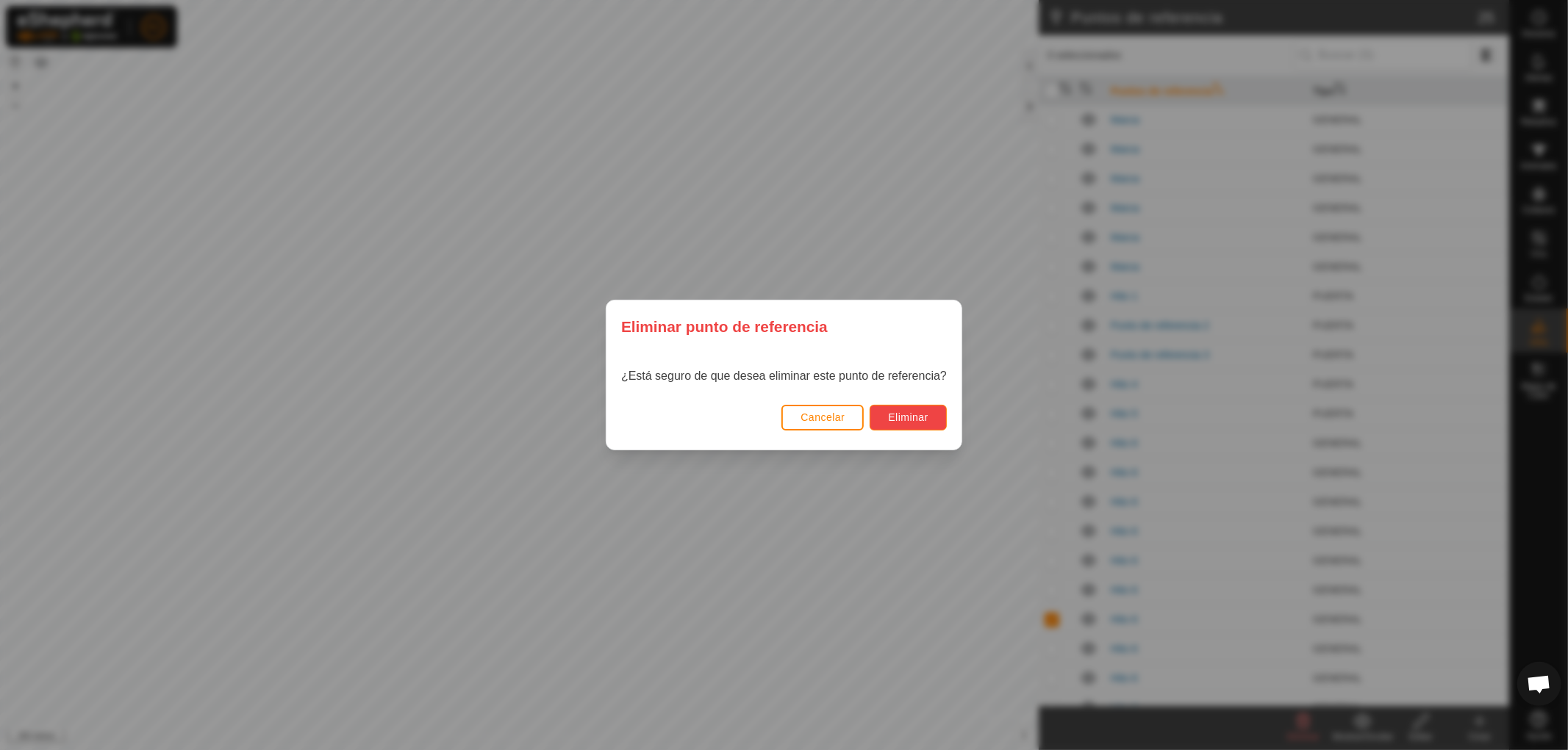
click at [906, 415] on font "Eliminar" at bounding box center [908, 417] width 41 height 12
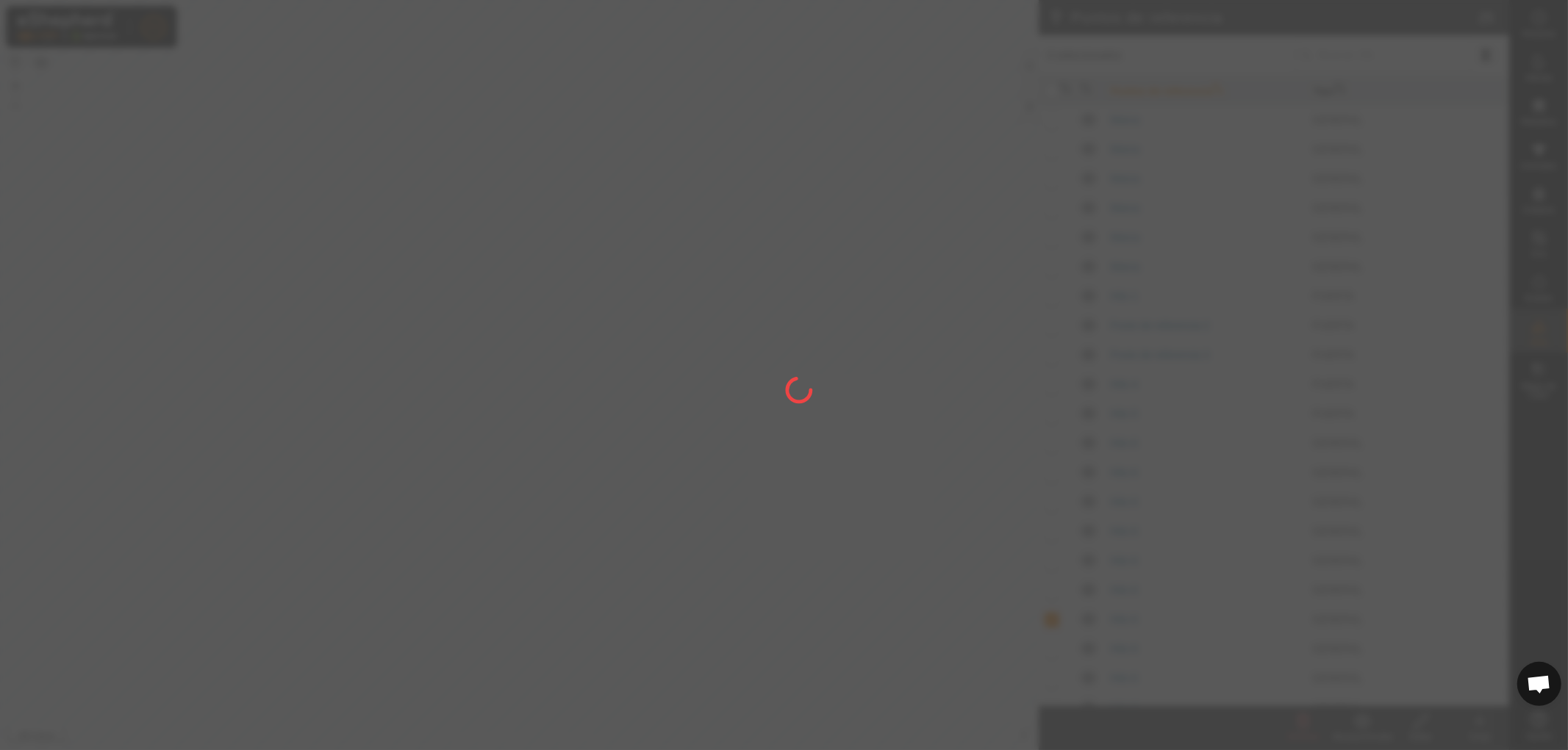
checkbox input "false"
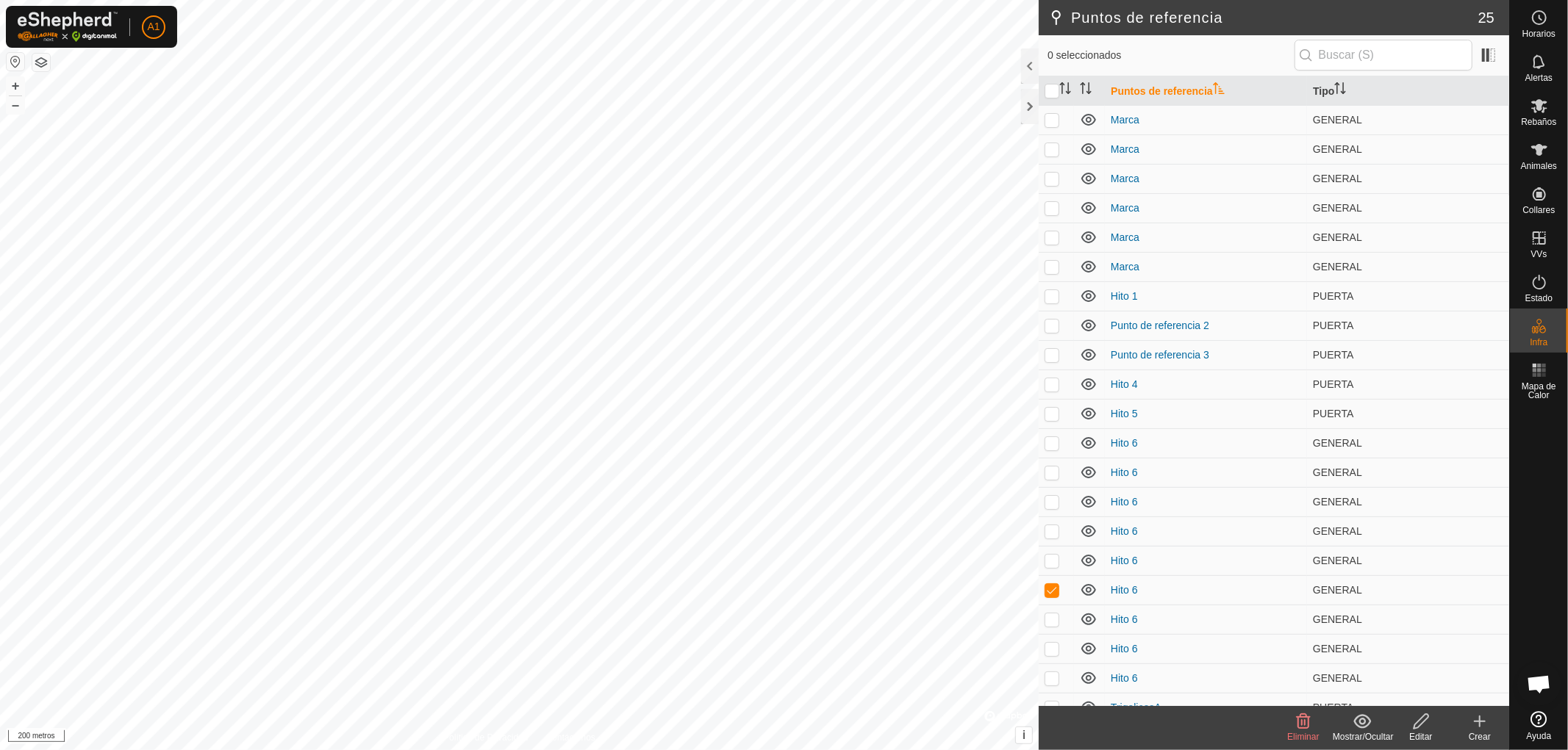
click at [1302, 730] on div "Eliminar" at bounding box center [1303, 737] width 59 height 13
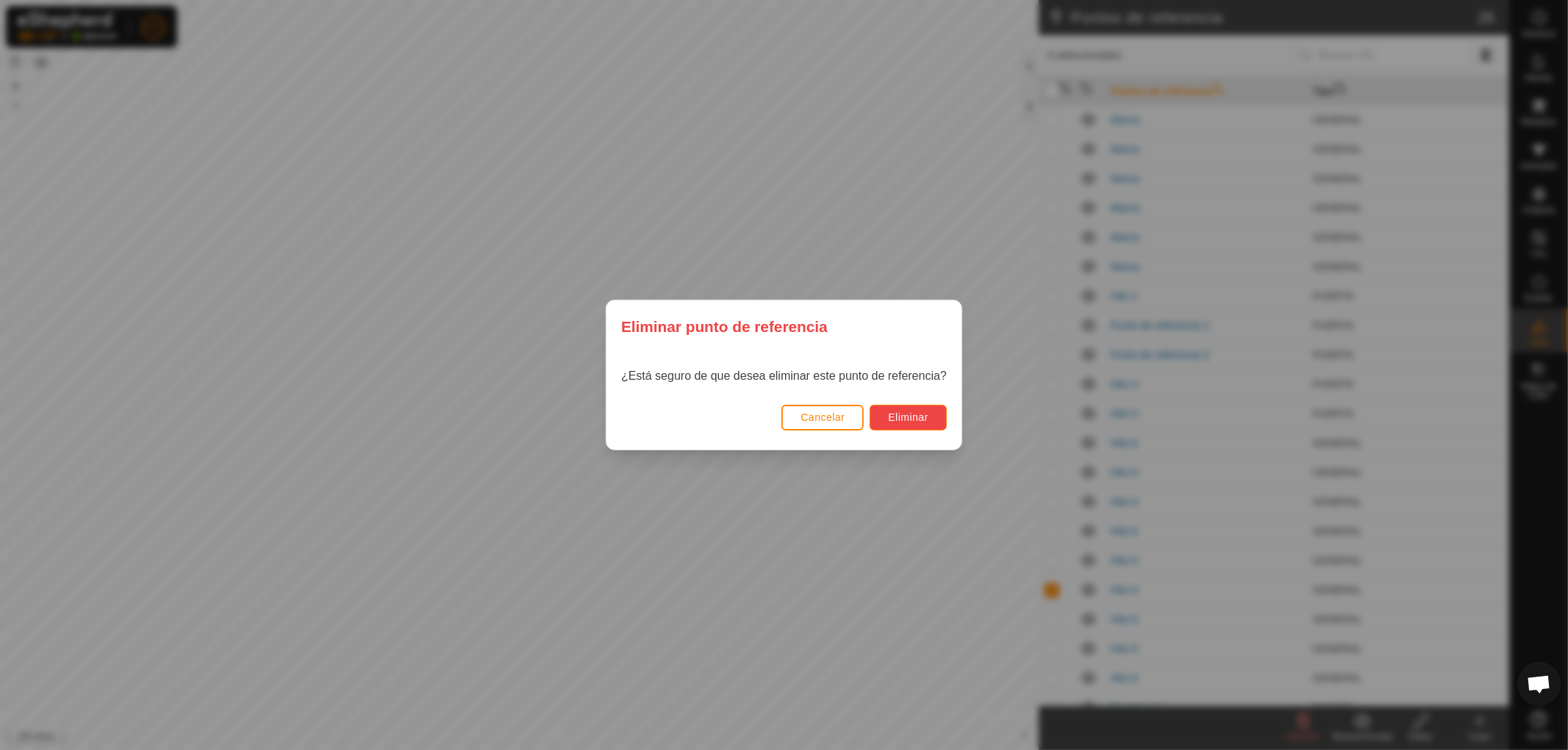
click at [908, 418] on font "Eliminar" at bounding box center [908, 417] width 41 height 12
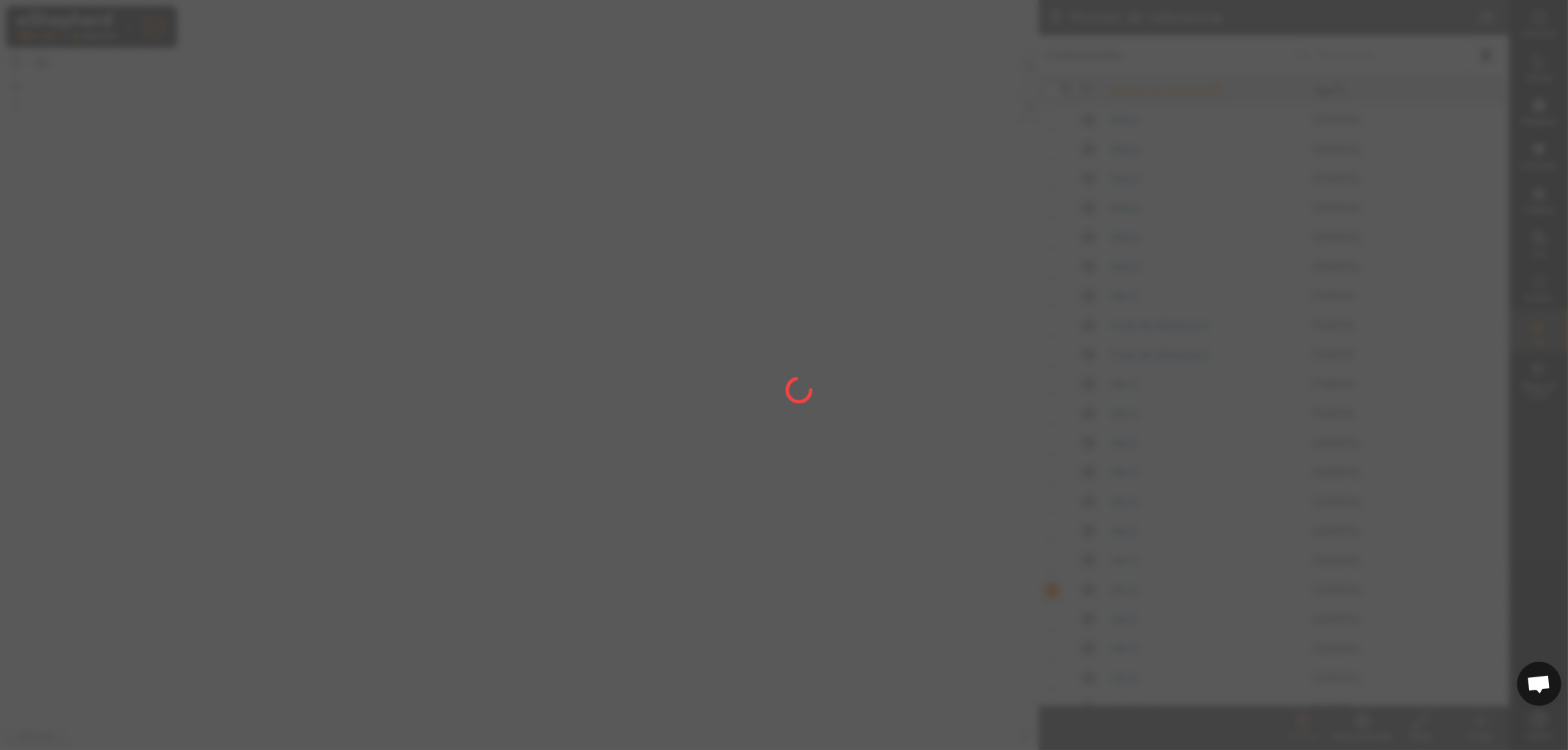
checkbox input "false"
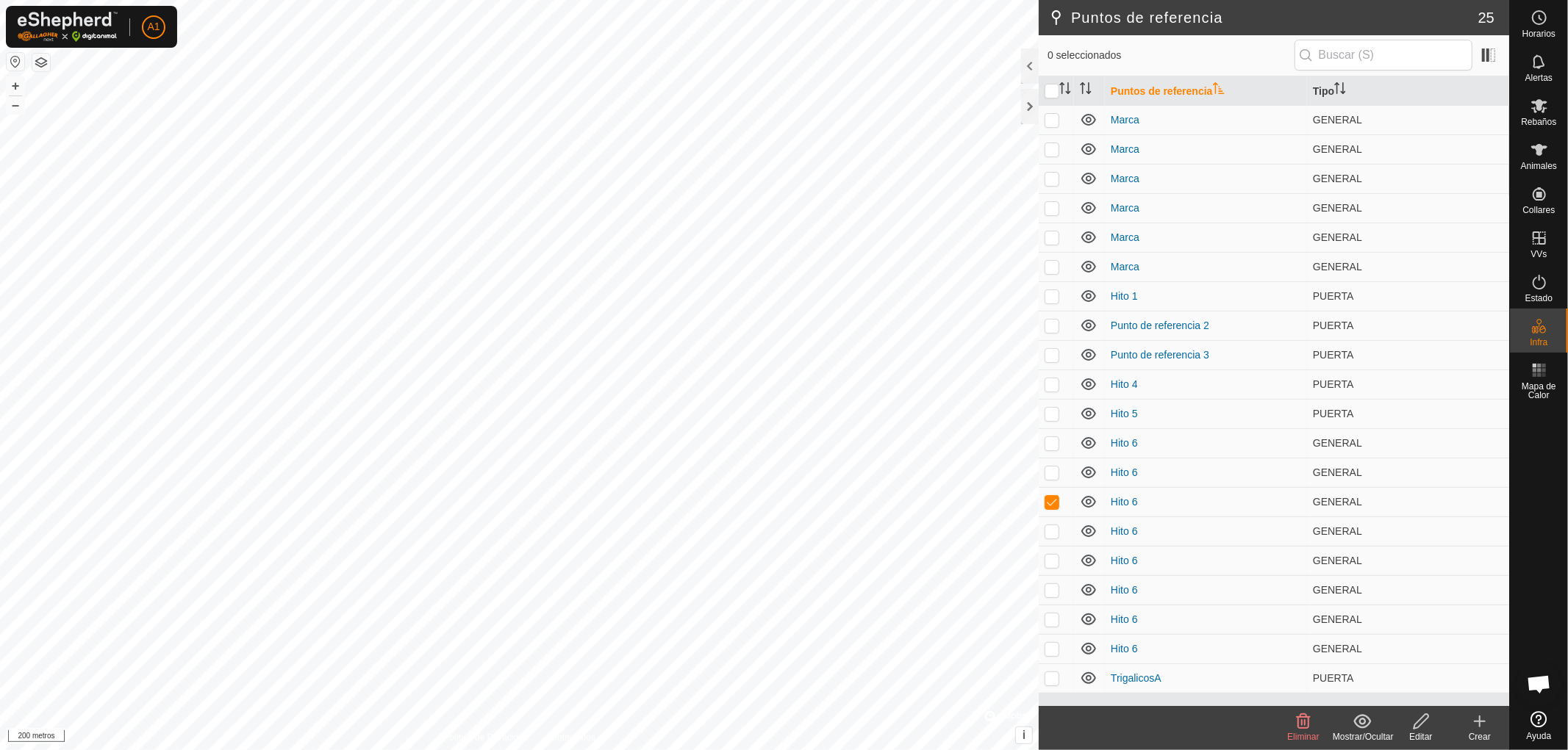
click at [1296, 728] on icon at bounding box center [1304, 722] width 18 height 18
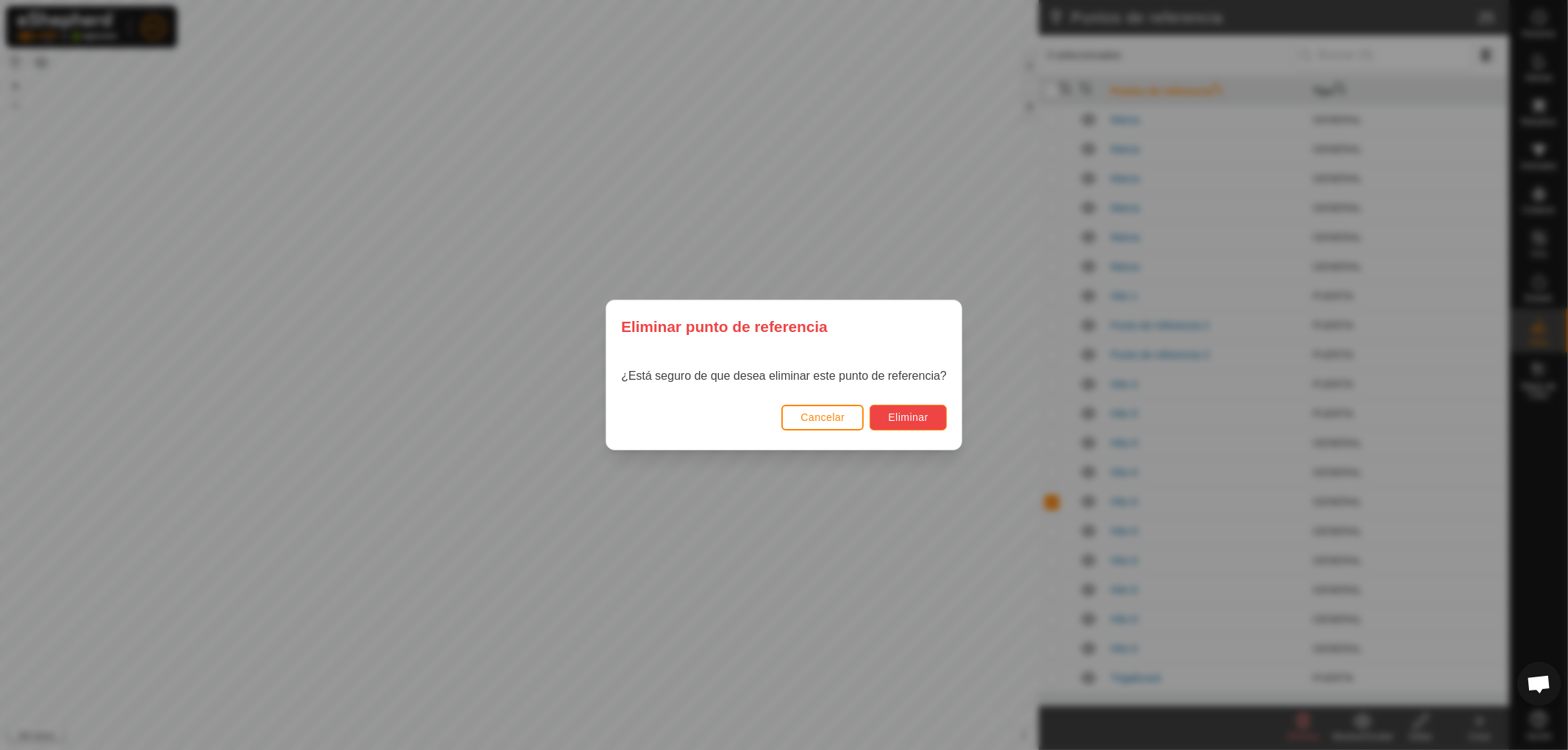
click at [909, 415] on font "Eliminar" at bounding box center [908, 417] width 41 height 12
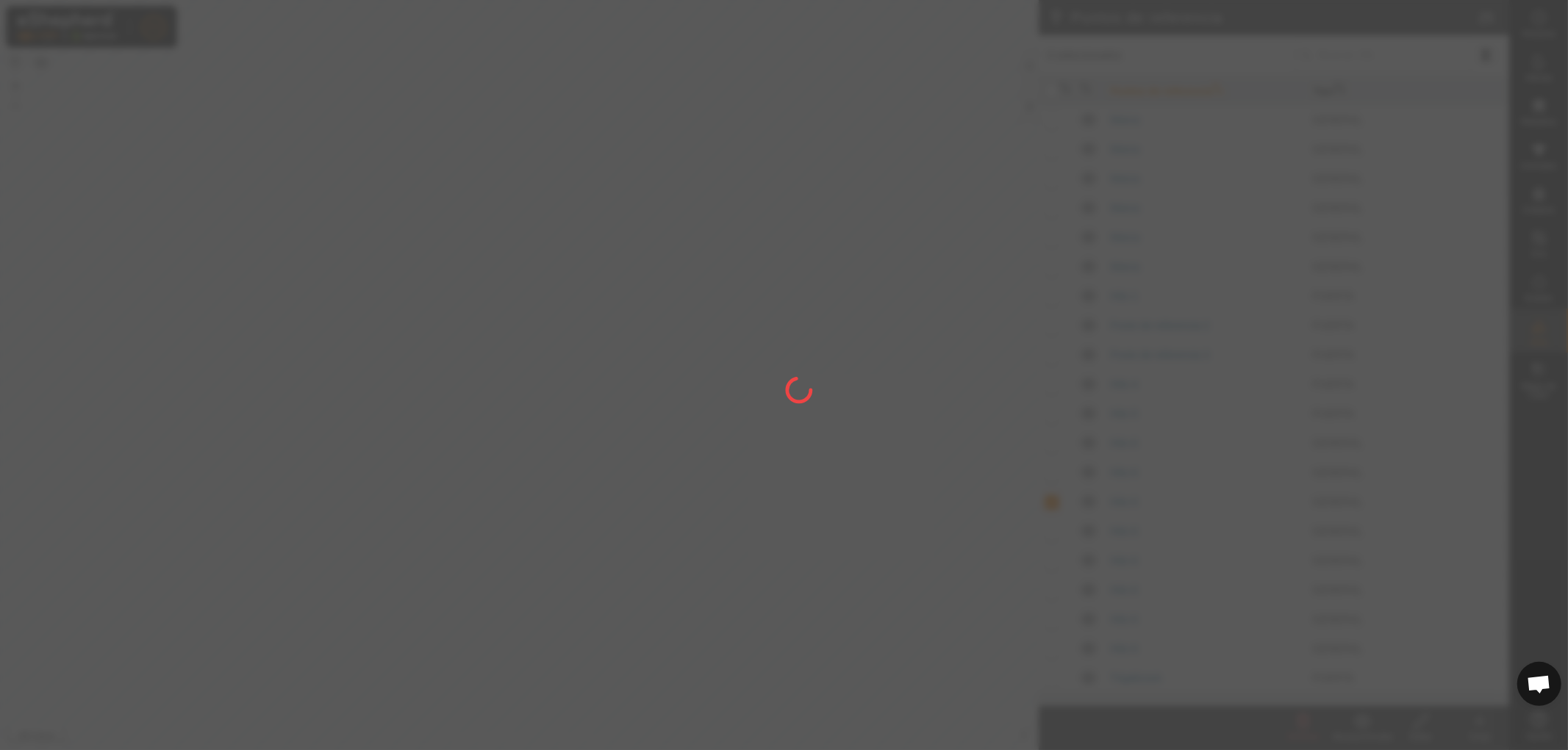
checkbox input "false"
